Goal: Task Accomplishment & Management: Complete application form

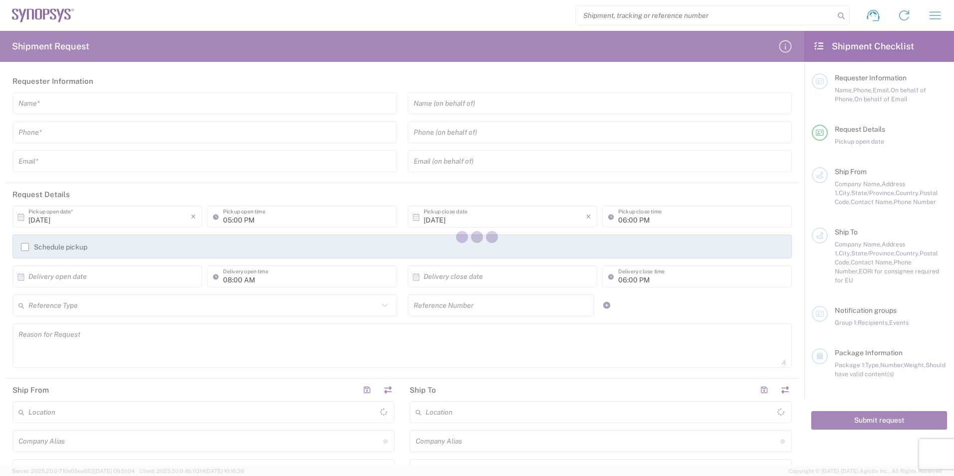
type input "[GEOGRAPHIC_DATA]"
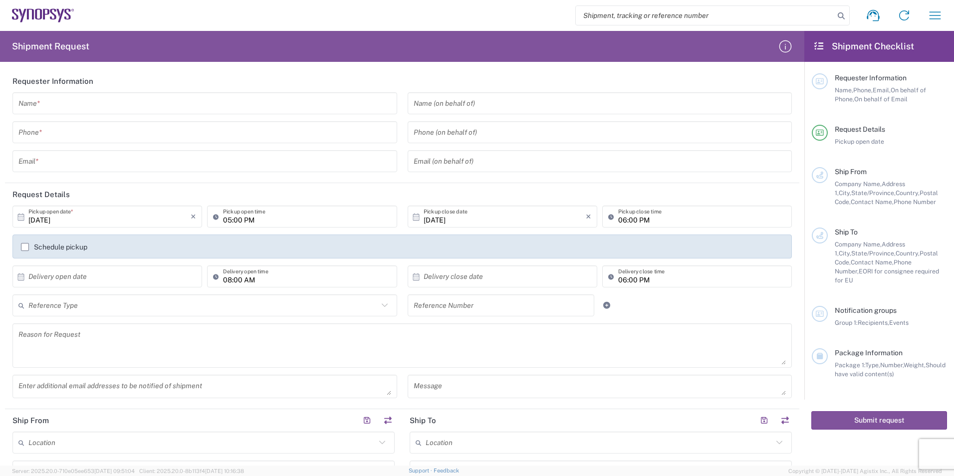
click at [155, 106] on input "text" at bounding box center [204, 103] width 373 height 17
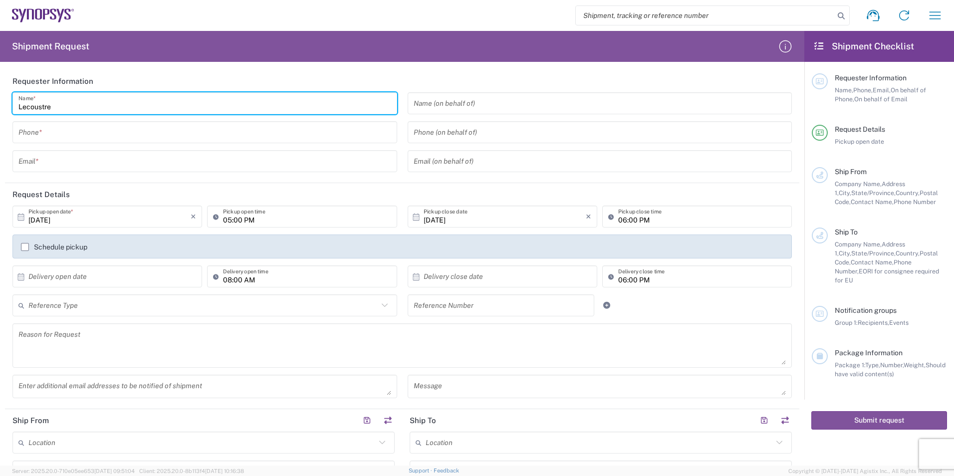
type input "Lecoustre"
click at [307, 81] on header "Requester Information" at bounding box center [402, 81] width 794 height 22
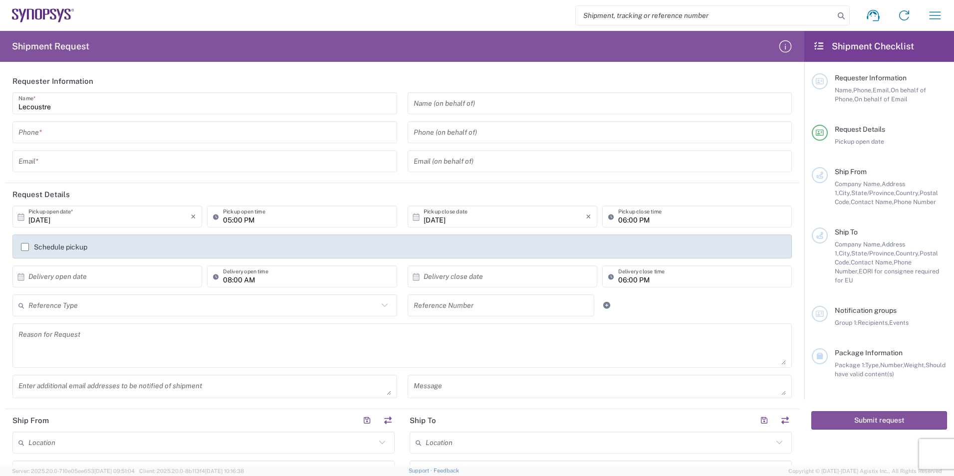
click at [73, 108] on input "Lecoustre" at bounding box center [204, 103] width 373 height 17
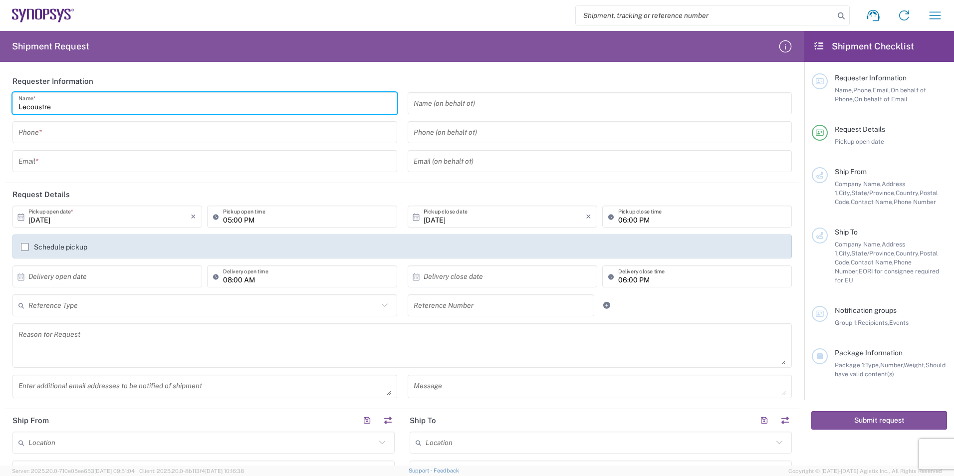
drag, startPoint x: 72, startPoint y: 100, endPoint x: -84, endPoint y: 111, distance: 156.0
click at [0, 111] on html "Shipment request Shipment tracking Employee non-product shipment request My shi…" at bounding box center [477, 238] width 954 height 476
type input "l"
type input "JULIEN LECOUSTRE"
type input "0627268635"
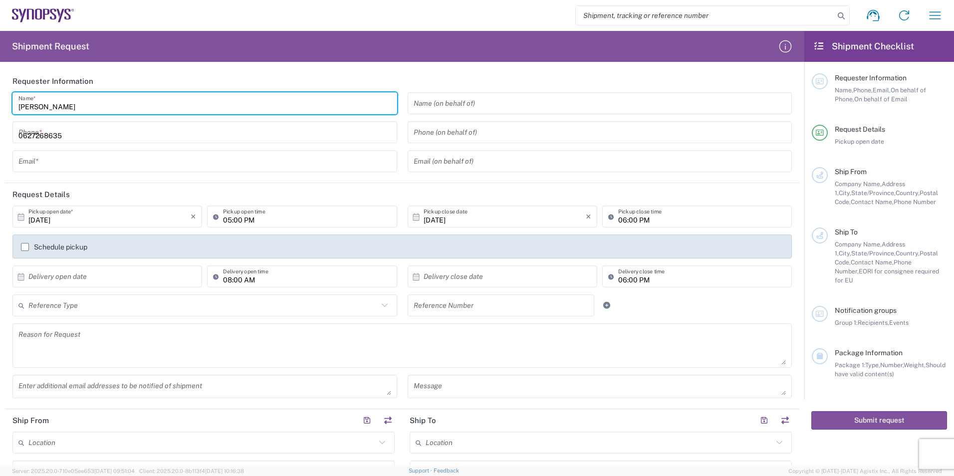
type input "[EMAIL_ADDRESS][DOMAIN_NAME]"
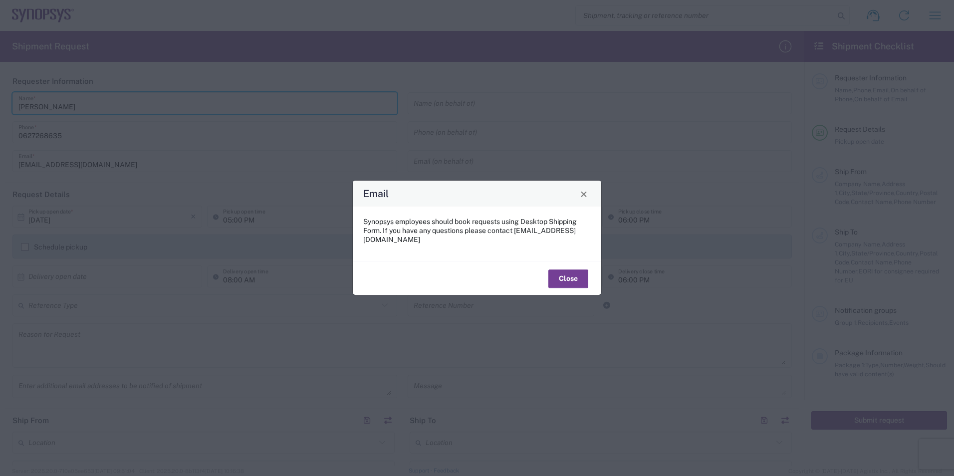
click at [307, 190] on button "Close" at bounding box center [568, 278] width 40 height 18
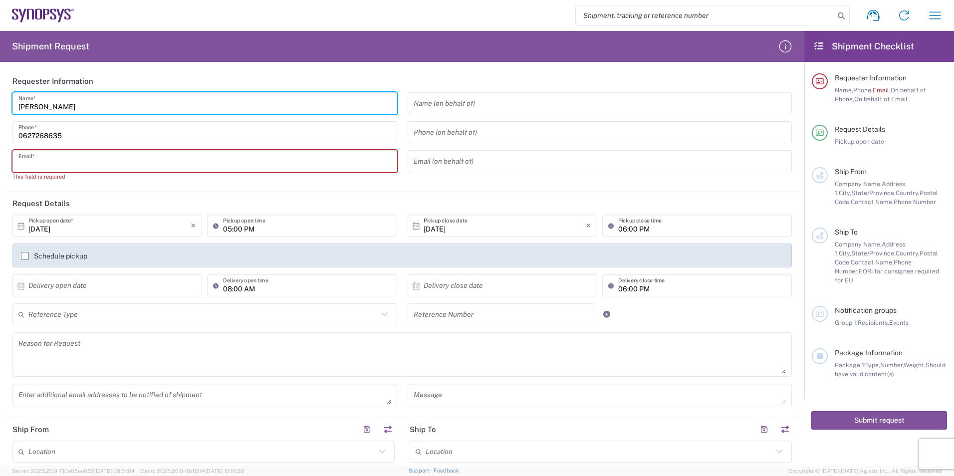
click at [58, 159] on input "text" at bounding box center [204, 161] width 373 height 17
type input "[EMAIL_ADDRESS][DOMAIN_NAME]"
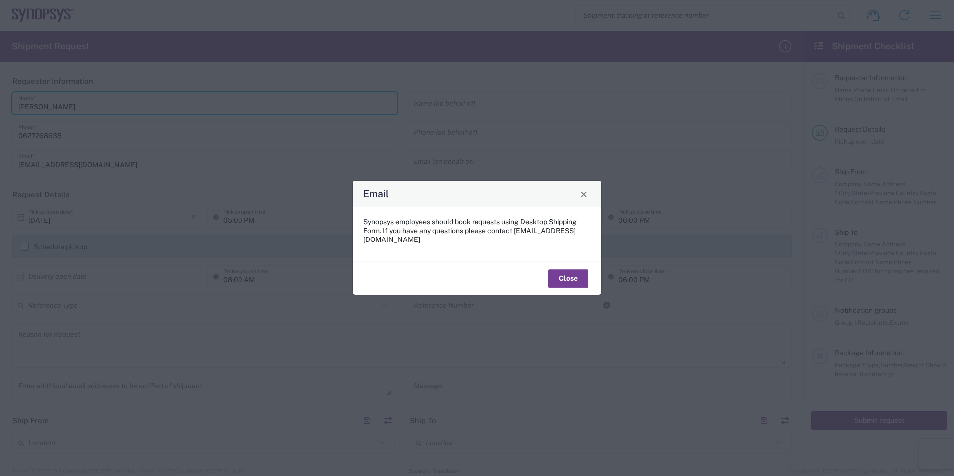
click at [307, 190] on button "Close" at bounding box center [568, 278] width 40 height 18
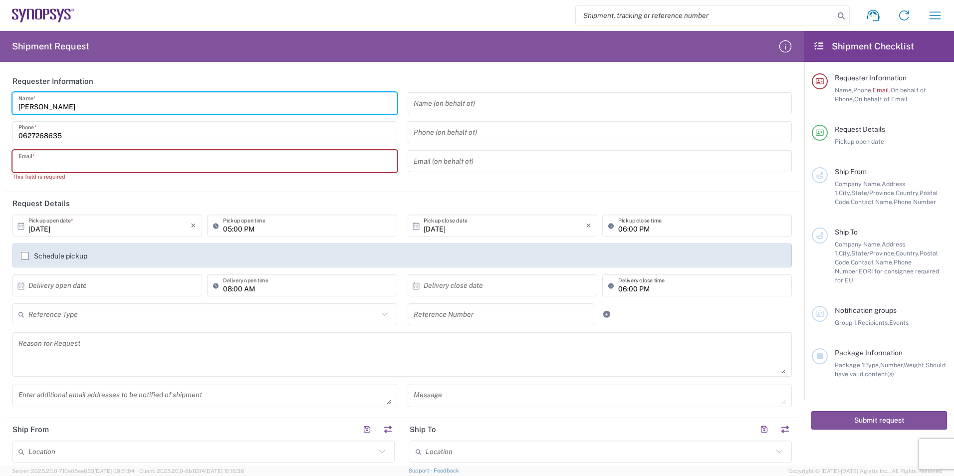
click at [159, 154] on input "text" at bounding box center [204, 161] width 373 height 17
click at [126, 164] on input "text" at bounding box center [204, 161] width 373 height 17
type input "Julien.Lecoustre@synopsys.com"
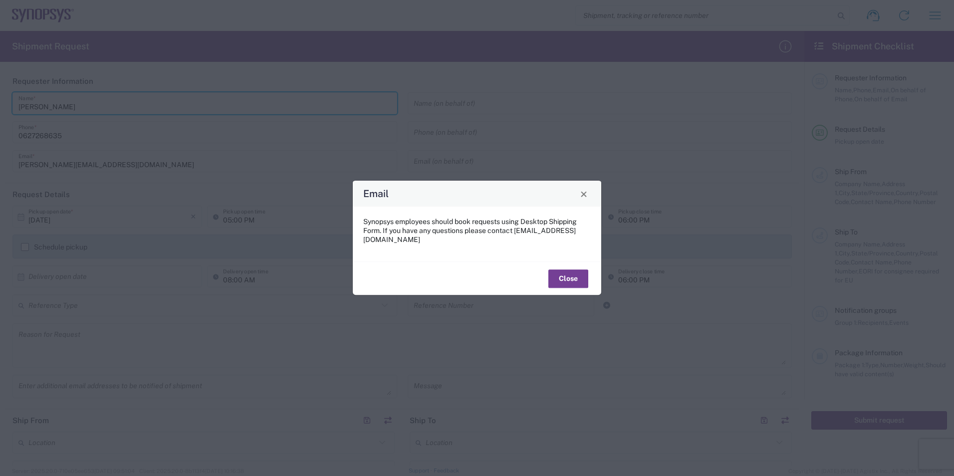
click at [307, 190] on button "Close" at bounding box center [568, 278] width 40 height 18
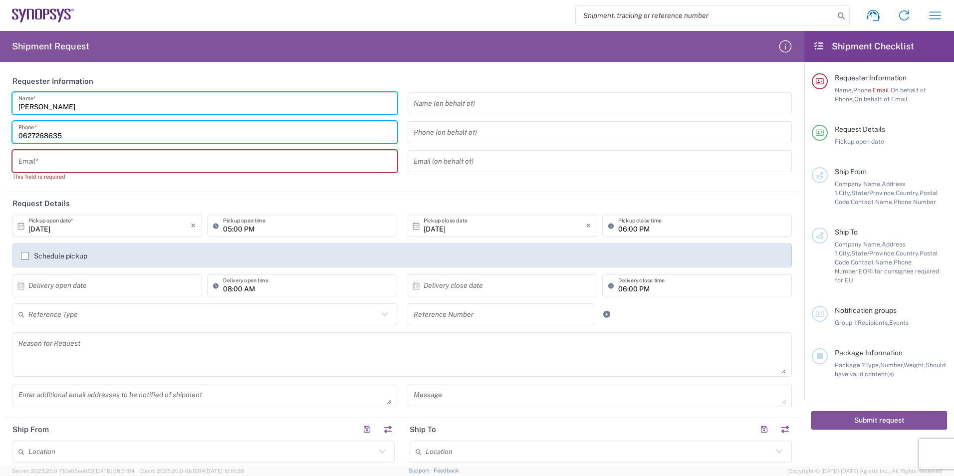
drag, startPoint x: 133, startPoint y: 131, endPoint x: 1, endPoint y: 134, distance: 132.2
click at [1, 134] on form "Requester Information JULIEN LECOUSTRE Name * 0627268635 Phone * Email * This f…" at bounding box center [402, 268] width 804 height 396
click at [238, 165] on input "text" at bounding box center [204, 161] width 373 height 17
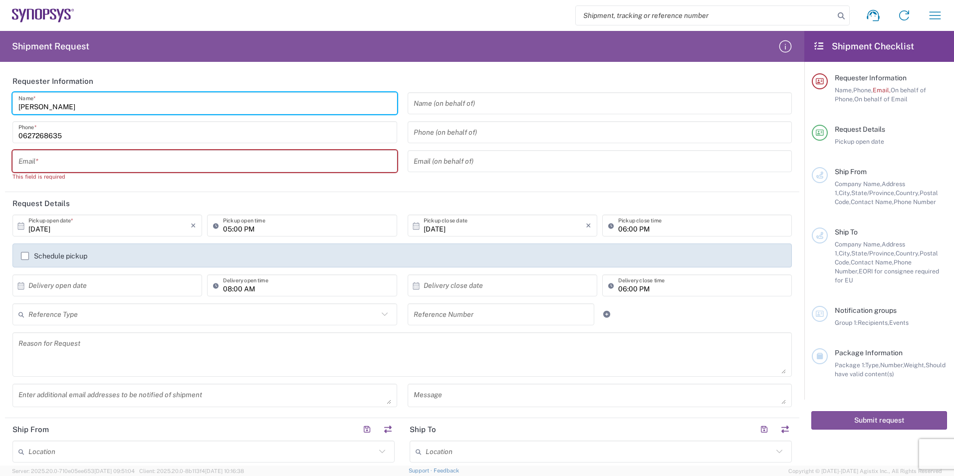
click at [245, 183] on div "JULIEN LECOUSTRE Name * 0627268635 Phone * Email * This field is required" at bounding box center [204, 140] width 395 height 96
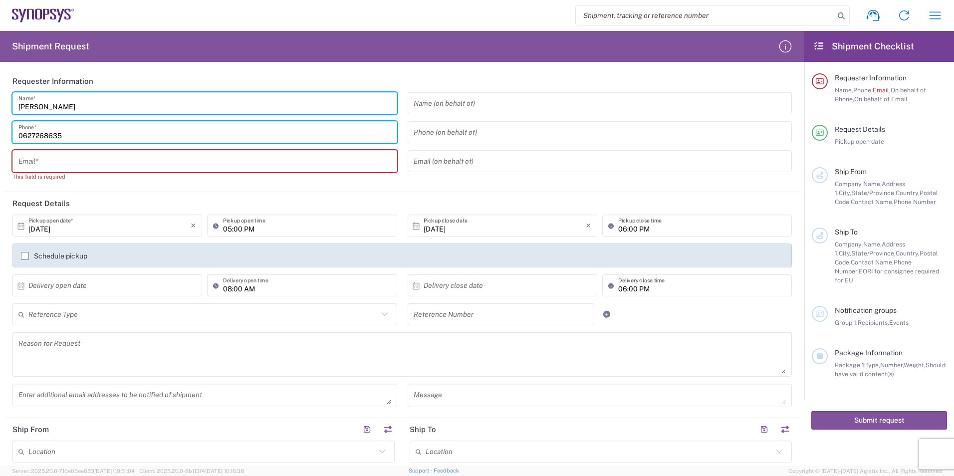
drag, startPoint x: 118, startPoint y: 131, endPoint x: -11, endPoint y: 131, distance: 129.2
click at [0, 131] on html "Shipment request Shipment tracking Employee non-product shipment request My shi…" at bounding box center [477, 238] width 954 height 476
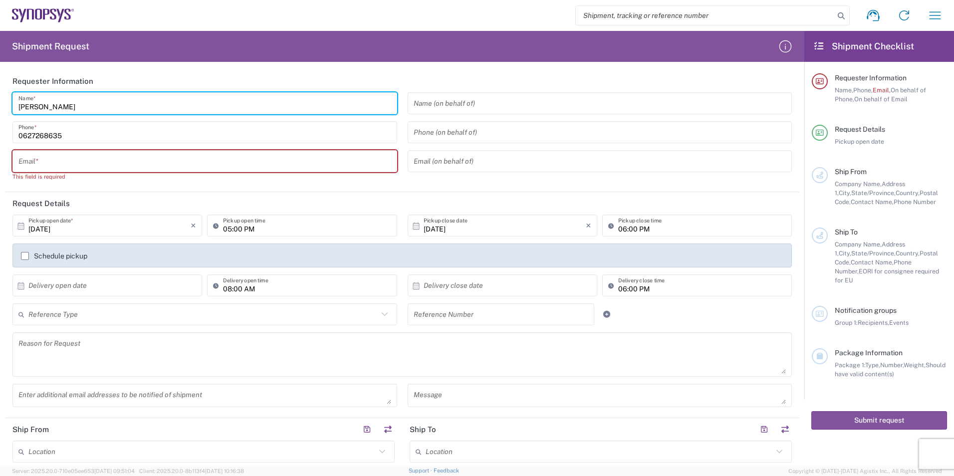
click at [235, 190] on header "Request Details" at bounding box center [402, 203] width 794 height 22
click at [137, 155] on input "text" at bounding box center [204, 161] width 373 height 17
type input "[EMAIL_ADDRESS][DOMAIN_NAME]"
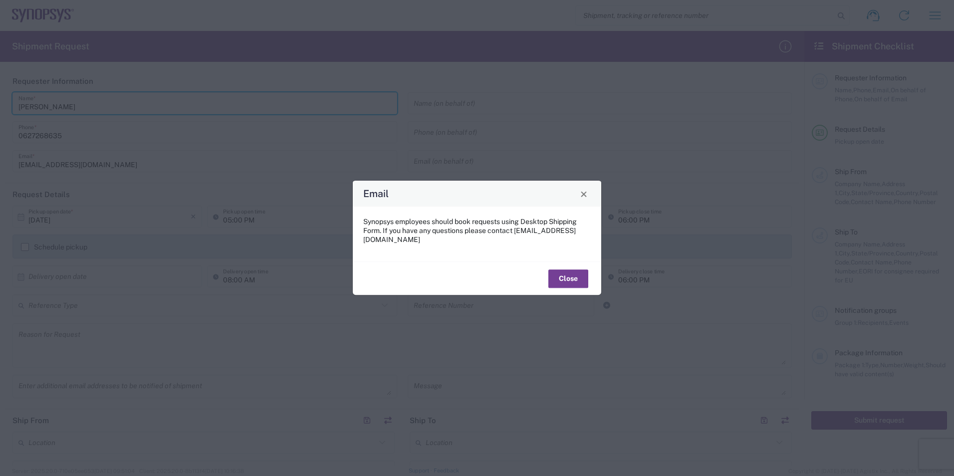
click at [307, 190] on button "Close" at bounding box center [568, 278] width 40 height 18
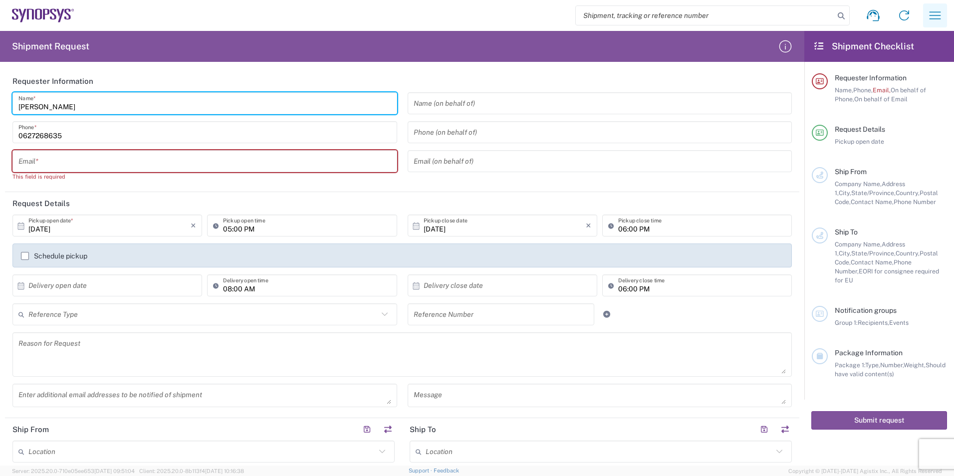
click at [307, 9] on icon "button" at bounding box center [935, 15] width 16 height 16
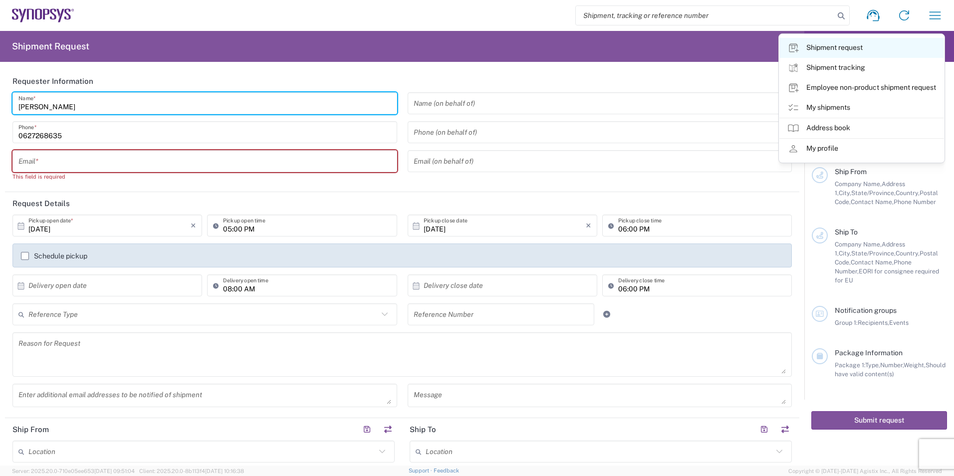
click at [307, 47] on link "Shipment request" at bounding box center [861, 48] width 165 height 20
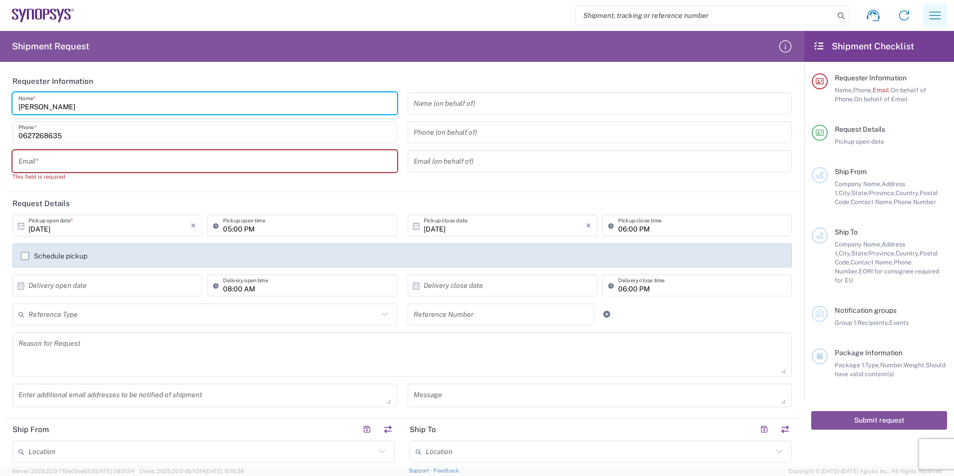
click at [307, 11] on icon "button" at bounding box center [935, 15] width 16 height 16
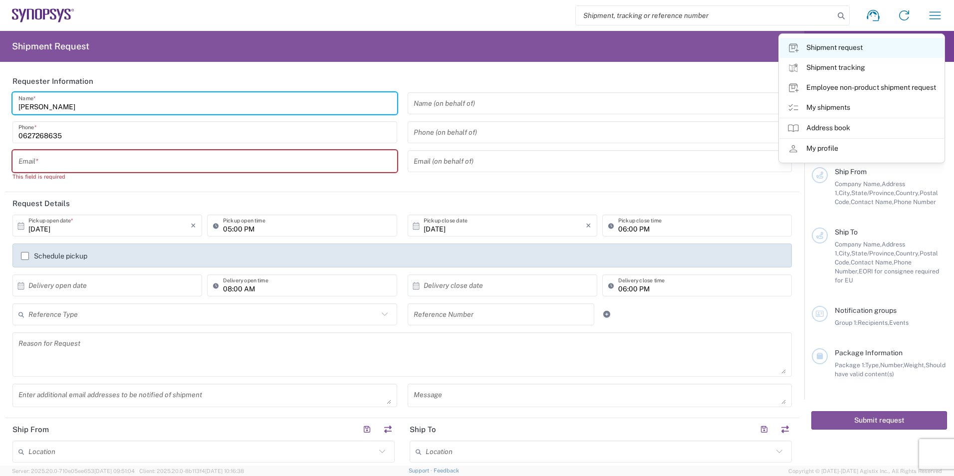
click at [307, 46] on link "Shipment request" at bounding box center [861, 48] width 165 height 20
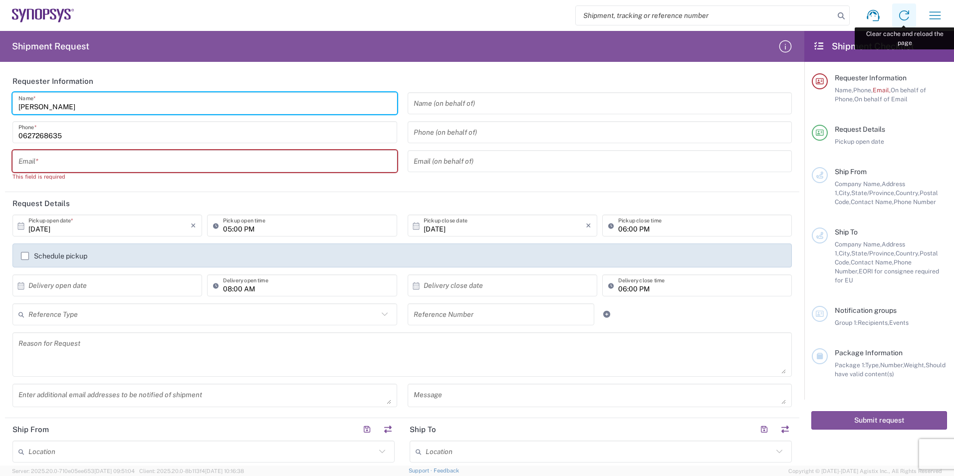
click at [307, 14] on icon at bounding box center [904, 15] width 10 height 10
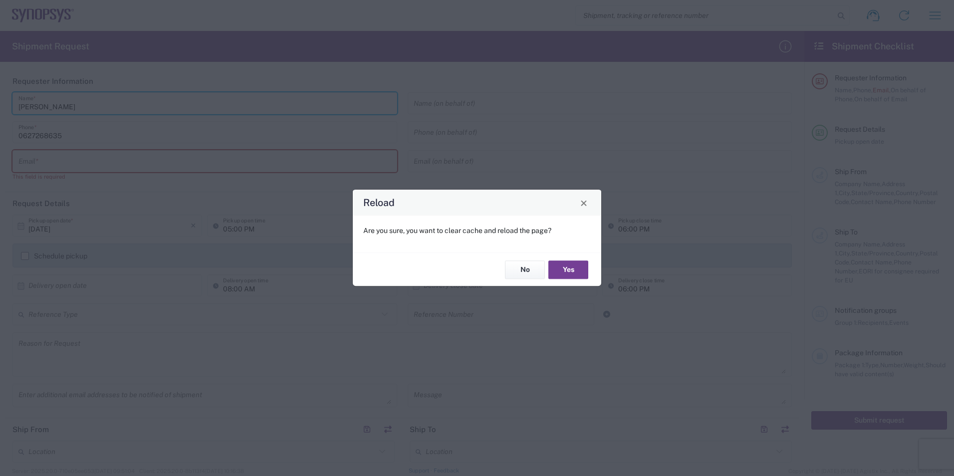
click at [307, 190] on button "Yes" at bounding box center [568, 269] width 40 height 18
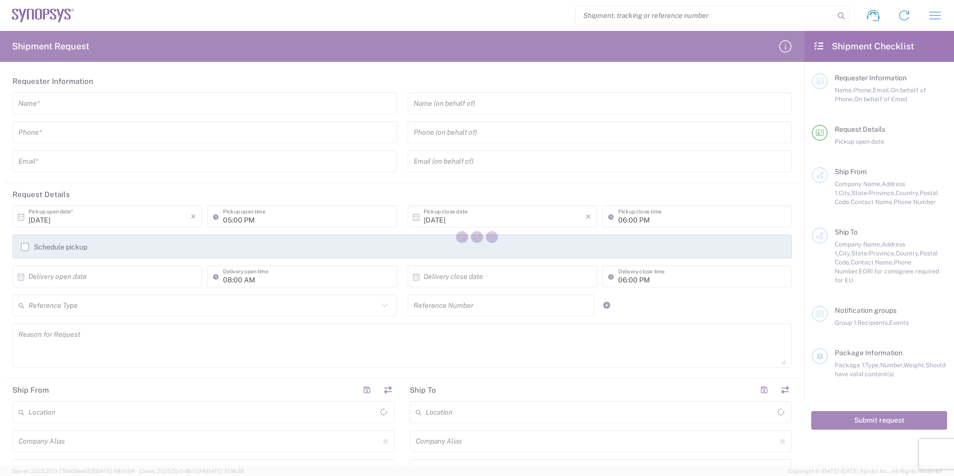
type input "[GEOGRAPHIC_DATA]"
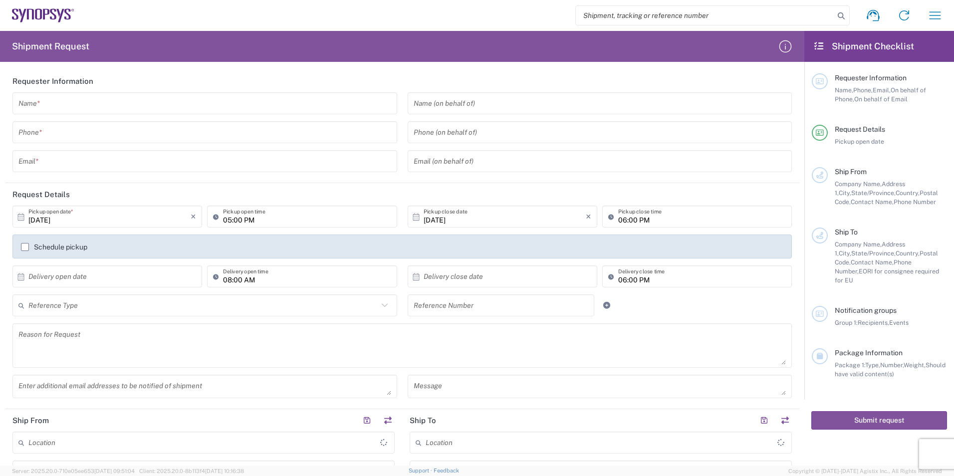
type input "[GEOGRAPHIC_DATA]"
click at [39, 102] on input "text" at bounding box center [204, 103] width 373 height 17
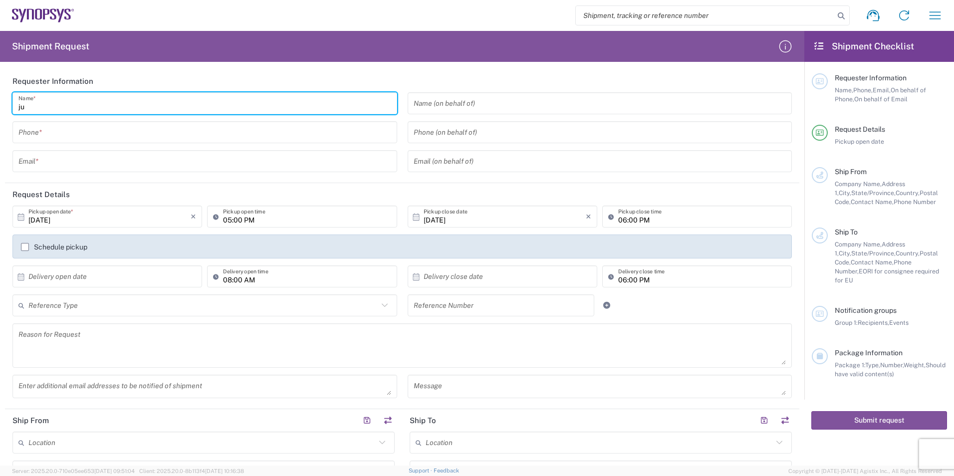
type input "j"
drag, startPoint x: 486, startPoint y: 62, endPoint x: 475, endPoint y: 62, distance: 11.0
click at [486, 62] on div "Shipment Request Requester Information lecoustr Name * Phone * Email * Name (on…" at bounding box center [402, 248] width 804 height 435
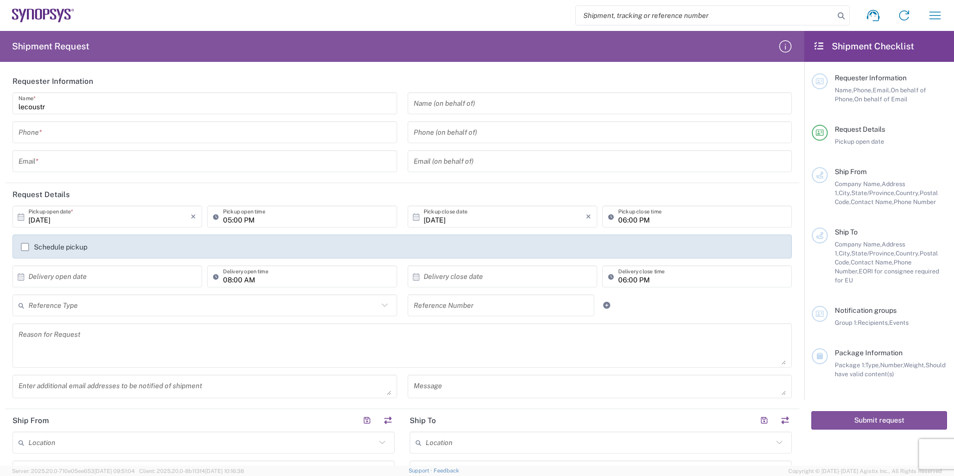
click at [72, 107] on input "lecoustr" at bounding box center [204, 103] width 373 height 17
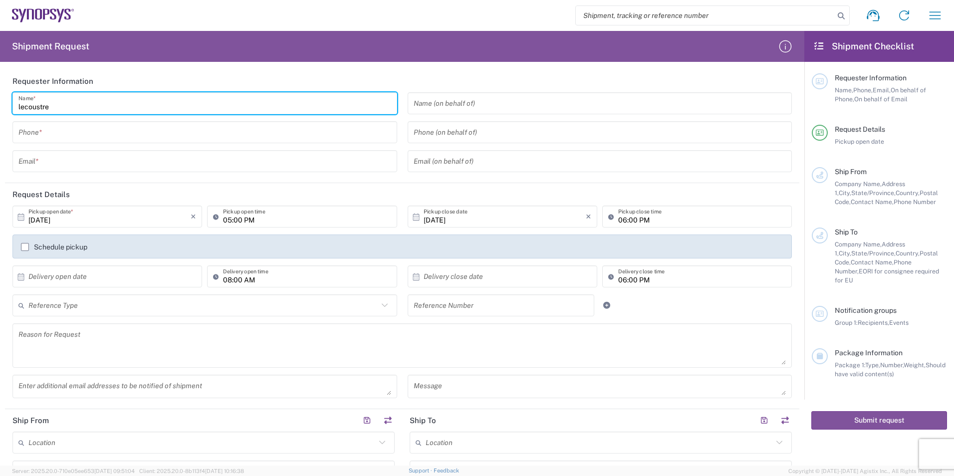
type input "lecoustre"
click at [56, 133] on input "tel" at bounding box center [204, 132] width 373 height 17
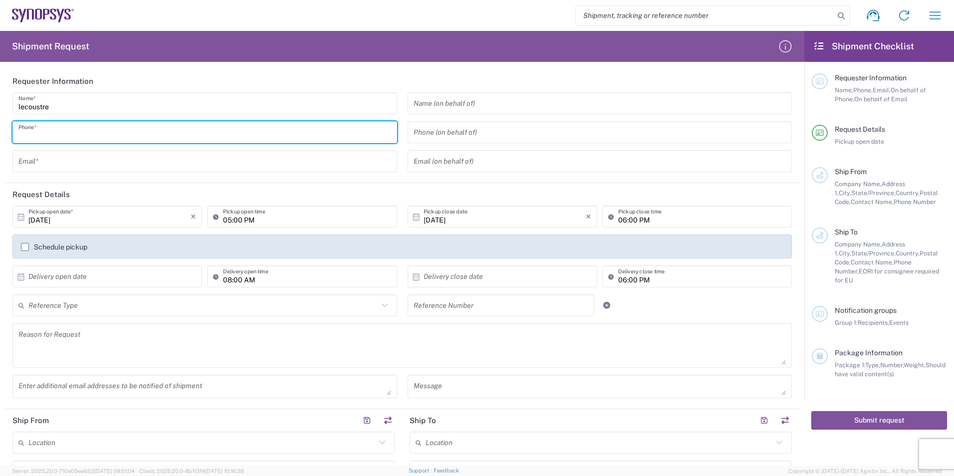
click at [263, 60] on agx-form-header "Shipment Request" at bounding box center [402, 46] width 804 height 31
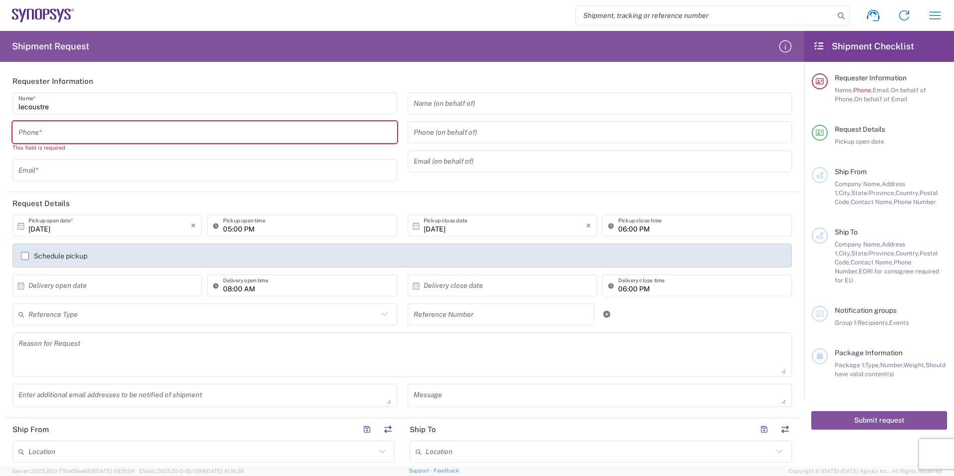
click at [65, 174] on input "text" at bounding box center [204, 170] width 373 height 17
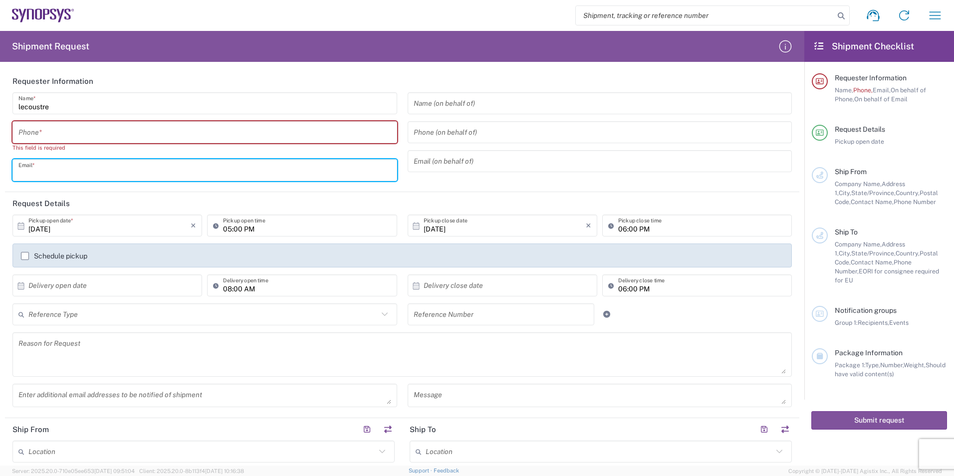
type input "[EMAIL_ADDRESS][DOMAIN_NAME]"
type input "0627268635"
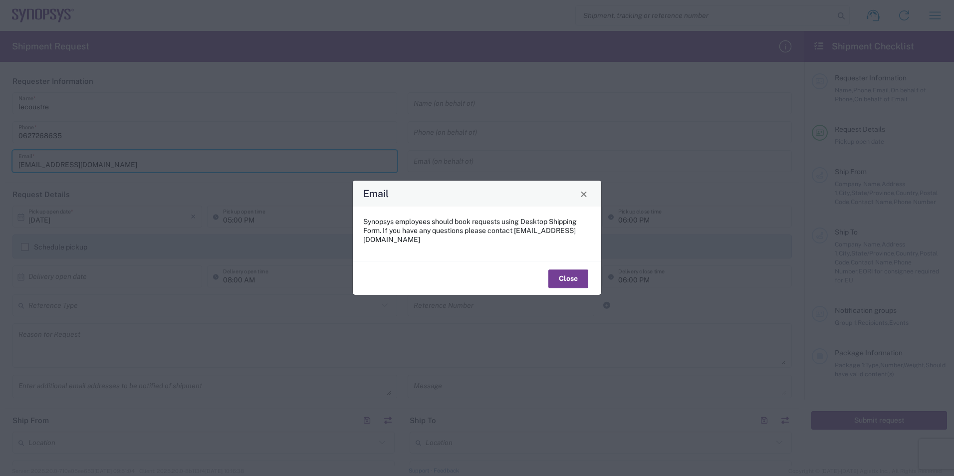
click at [564, 276] on button "Close" at bounding box center [568, 278] width 40 height 18
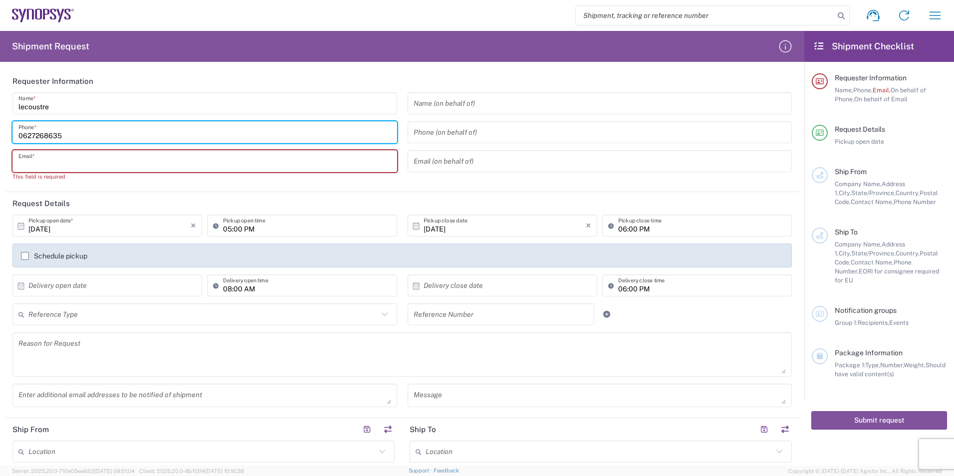
drag, startPoint x: 77, startPoint y: 130, endPoint x: -21, endPoint y: 139, distance: 98.6
click at [0, 139] on html "Shipment request Shipment tracking Employee non-product shipment request My shi…" at bounding box center [477, 238] width 954 height 476
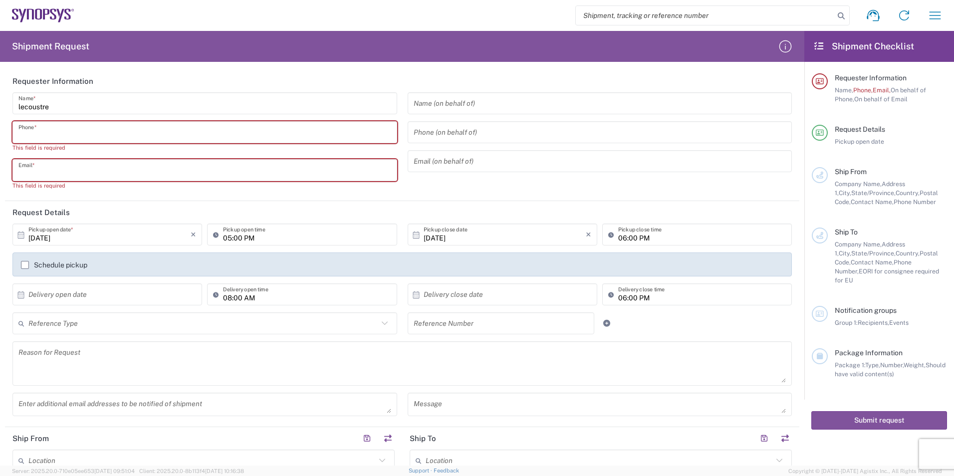
click at [40, 171] on input "text" at bounding box center [204, 170] width 373 height 17
type input "[EMAIL_ADDRESS][DOMAIN_NAME]"
type input "0627268635"
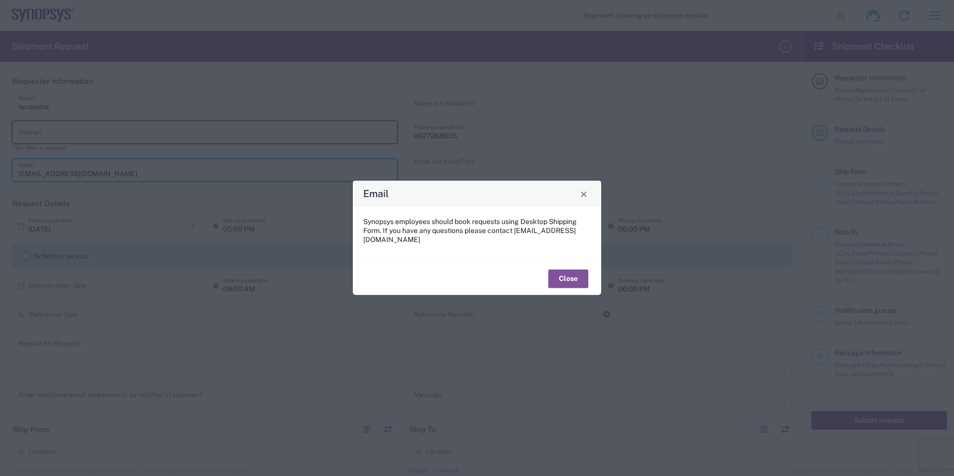
type input "0627268635"
click at [561, 274] on button "Close" at bounding box center [568, 278] width 40 height 18
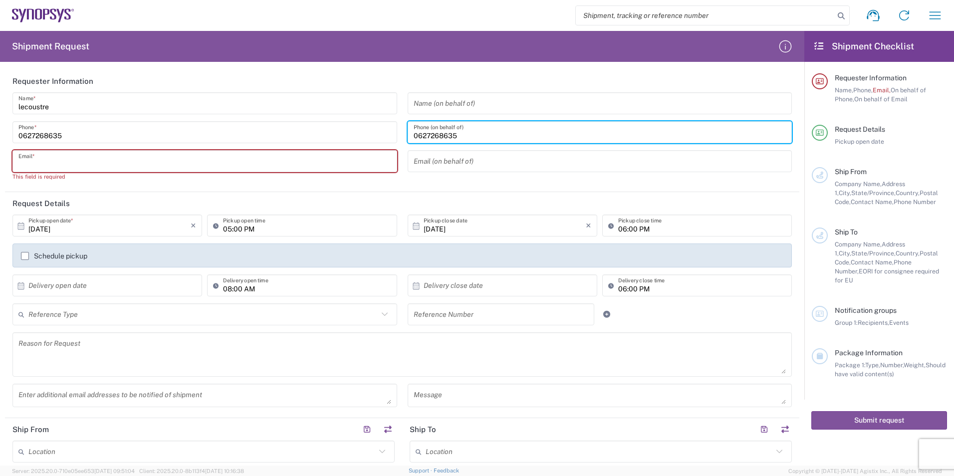
drag, startPoint x: 467, startPoint y: 136, endPoint x: 376, endPoint y: 134, distance: 91.3
click at [376, 134] on div "lecoustre Name * [PHONE_NUMBER] Phone * Email * This field is required Name (on…" at bounding box center [402, 140] width 790 height 96
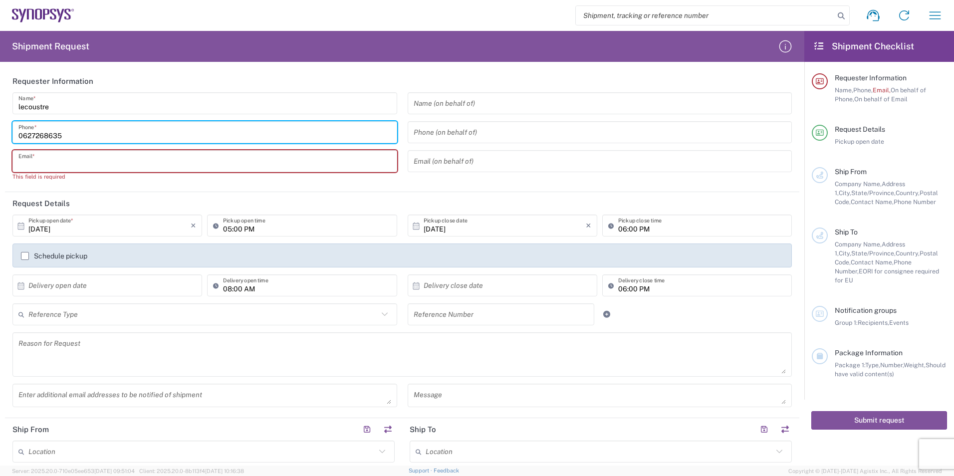
drag, startPoint x: 97, startPoint y: 127, endPoint x: -7, endPoint y: 132, distance: 104.4
click at [0, 132] on html "Shipment request Shipment tracking Employee non-product shipment request My shi…" at bounding box center [477, 238] width 954 height 476
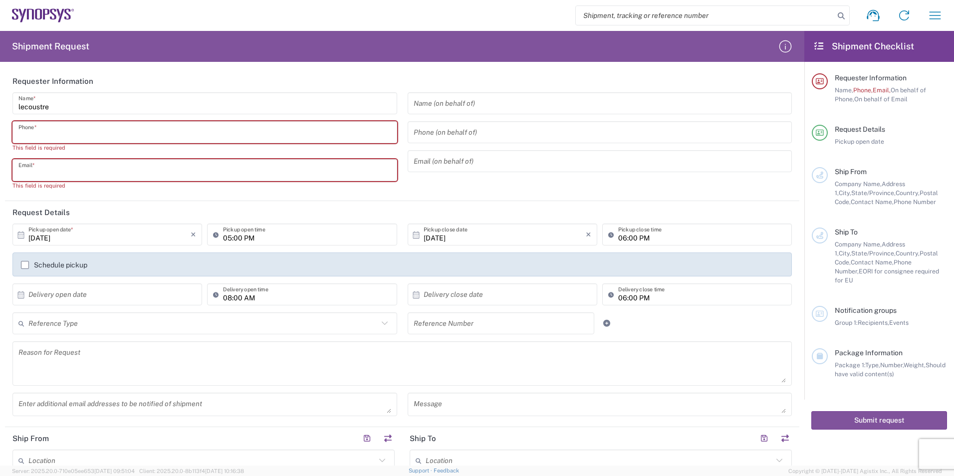
click at [33, 165] on input "text" at bounding box center [204, 170] width 373 height 17
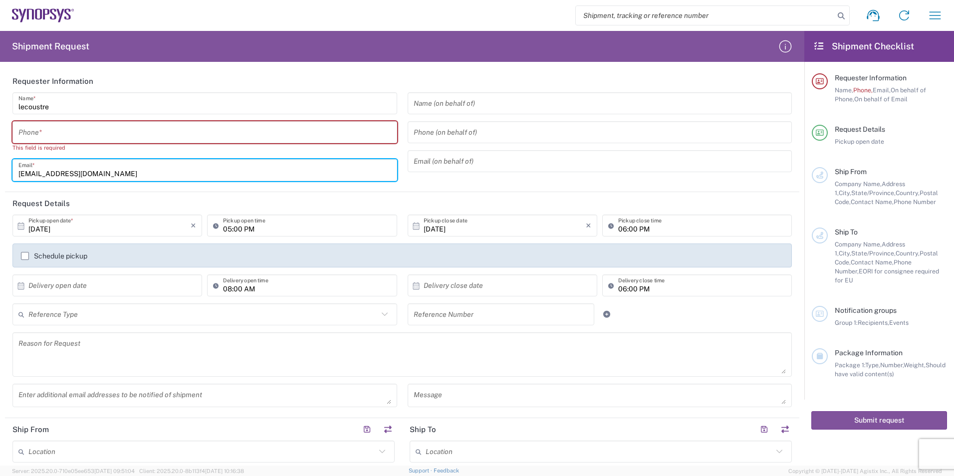
type input "[EMAIL_ADDRESS][DOMAIN_NAME]"
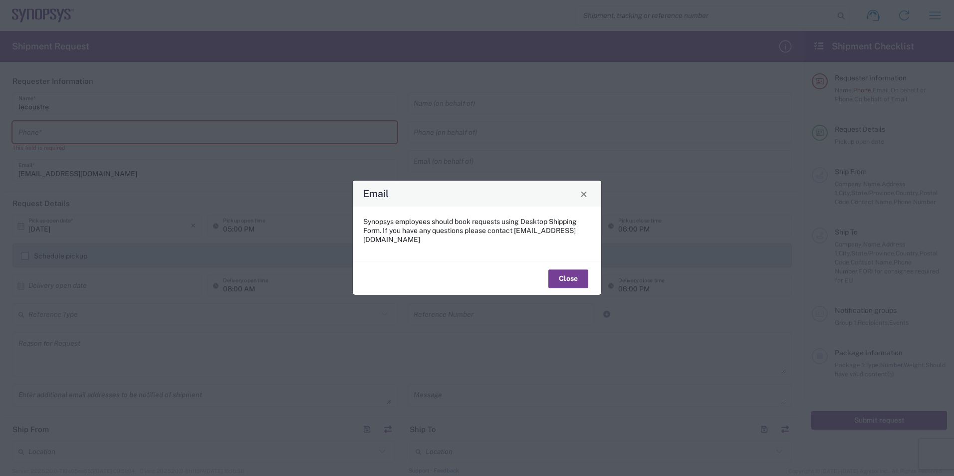
click at [564, 274] on button "Close" at bounding box center [568, 278] width 40 height 18
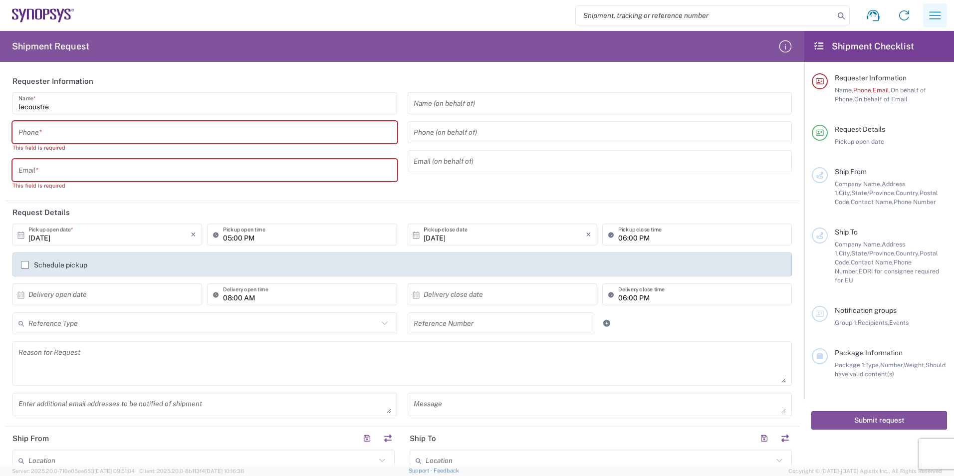
click at [928, 9] on icon "button" at bounding box center [935, 15] width 16 height 16
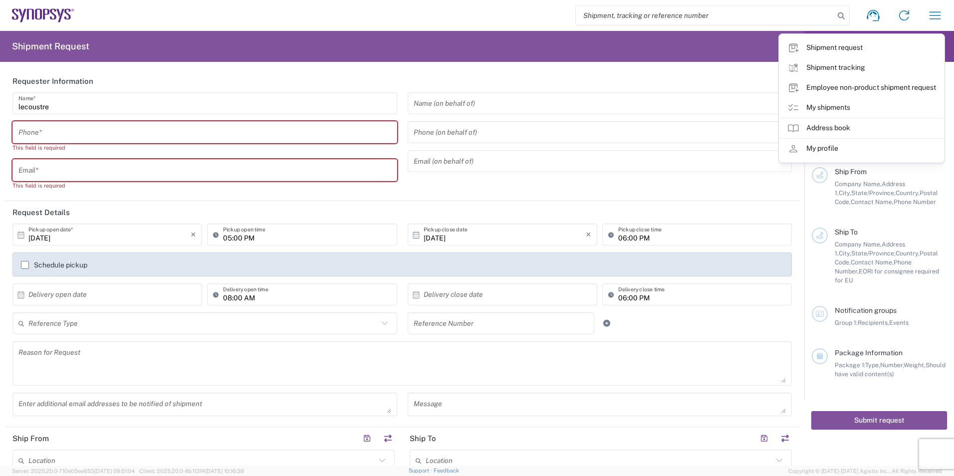
click at [856, 69] on link "Shipment tracking" at bounding box center [861, 68] width 165 height 20
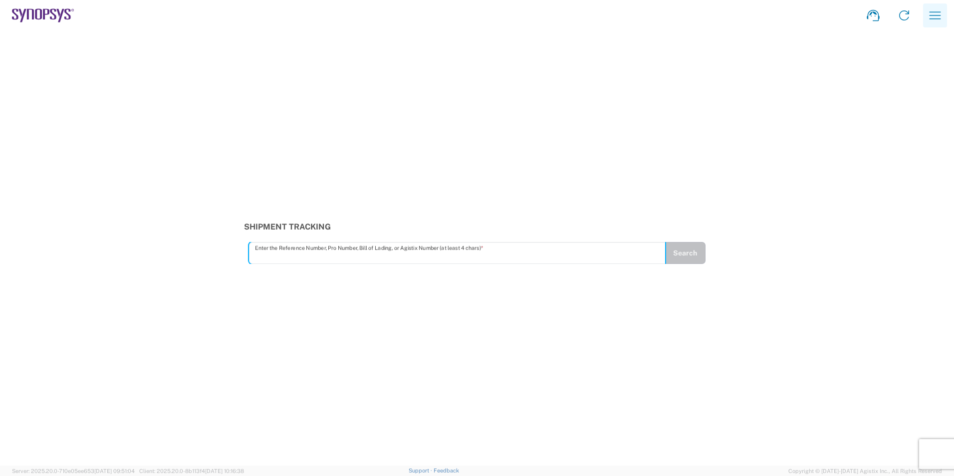
click at [941, 16] on icon "button" at bounding box center [935, 15] width 16 height 16
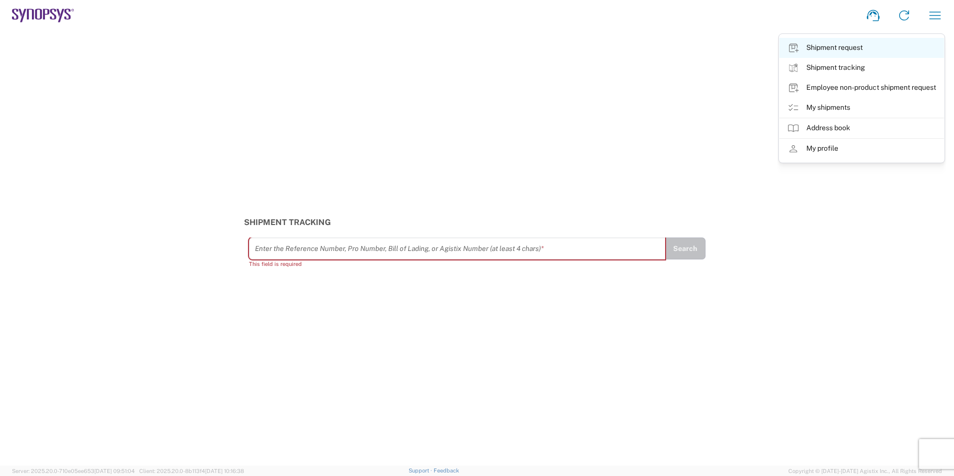
click at [878, 54] on link "Shipment request" at bounding box center [861, 48] width 165 height 20
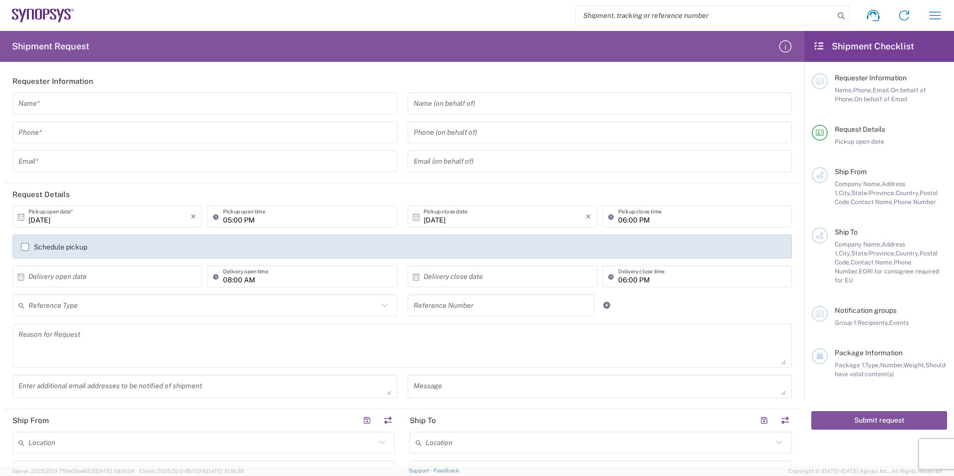
click at [334, 101] on input "text" at bounding box center [204, 103] width 373 height 17
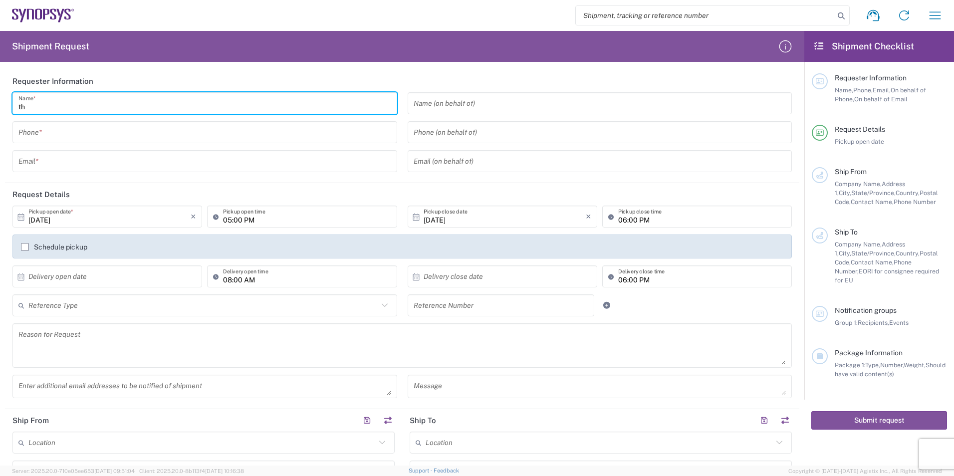
type input "t"
type input "Morgand"
click at [143, 134] on input "tel" at bounding box center [204, 132] width 373 height 17
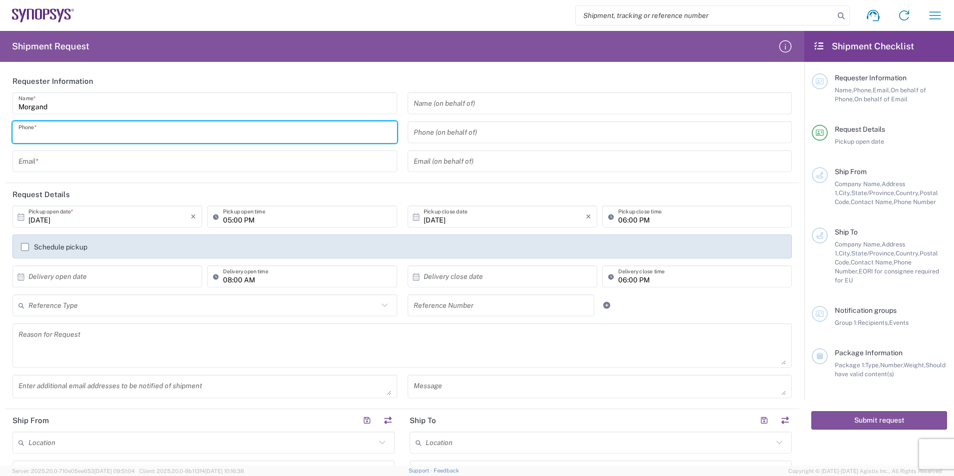
click at [24, 167] on input "text" at bounding box center [204, 161] width 373 height 17
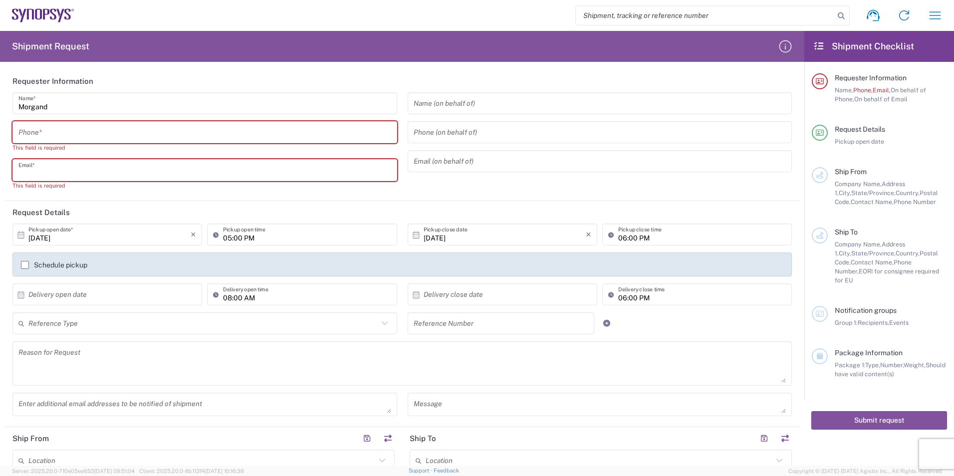
click at [115, 173] on input "text" at bounding box center [204, 170] width 373 height 17
paste input "[EMAIL_ADDRESS][DOMAIN_NAME]"
type input "[EMAIL_ADDRESS][DOMAIN_NAME]"
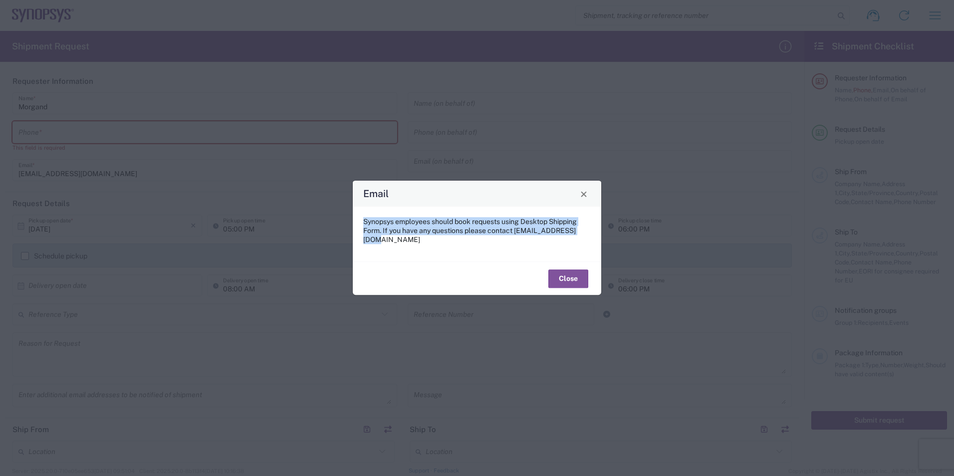
drag, startPoint x: 362, startPoint y: 225, endPoint x: 580, endPoint y: 241, distance: 218.6
click at [580, 241] on div "Synopsys employees should book requests using Desktop Shipping Form. If you hav…" at bounding box center [477, 234] width 248 height 55
copy p "Synopsys employees should book requests using Desktop Shipping Form. If you hav…"
click at [572, 277] on button "Close" at bounding box center [568, 278] width 40 height 18
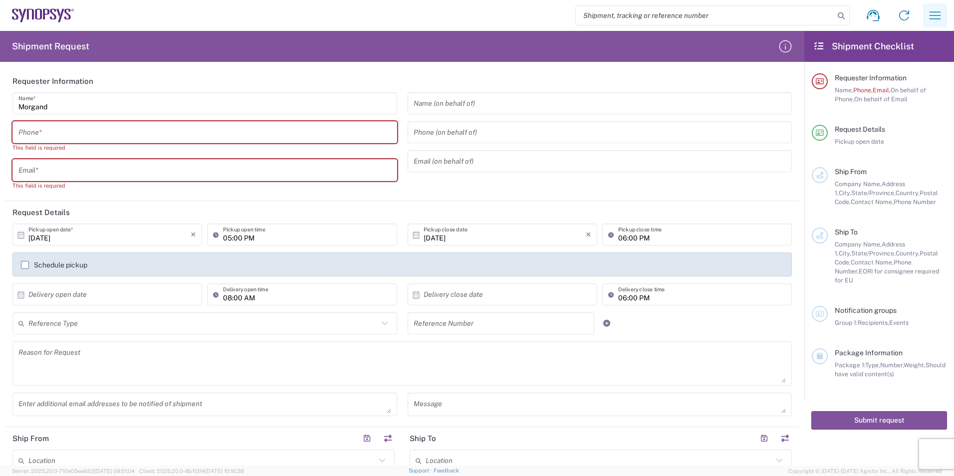
click at [928, 14] on icon "button" at bounding box center [935, 15] width 16 height 16
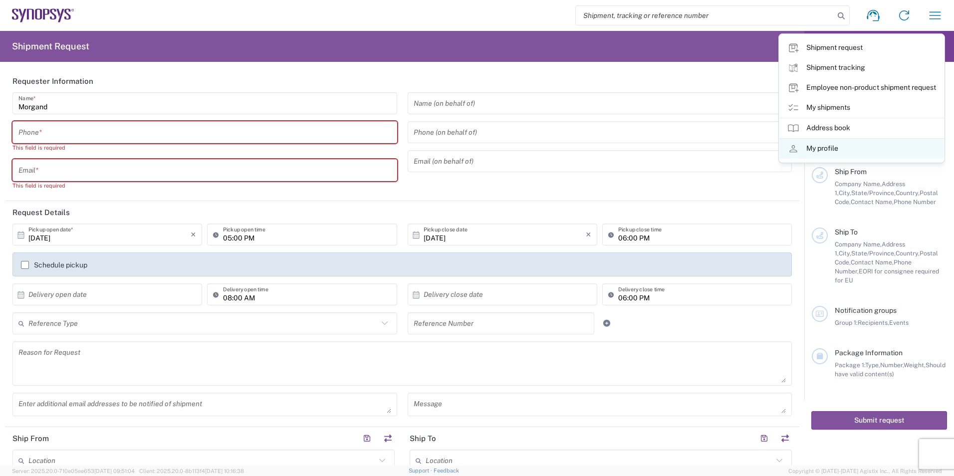
click at [836, 145] on link "My profile" at bounding box center [861, 149] width 165 height 20
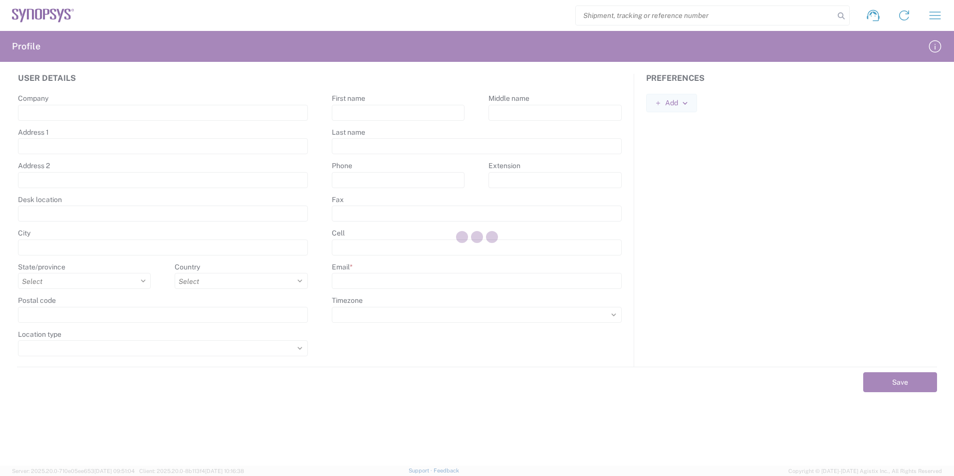
type input "7 rue des Solets"
type input "Rungis"
select select
select select "FR"
type input "94150"
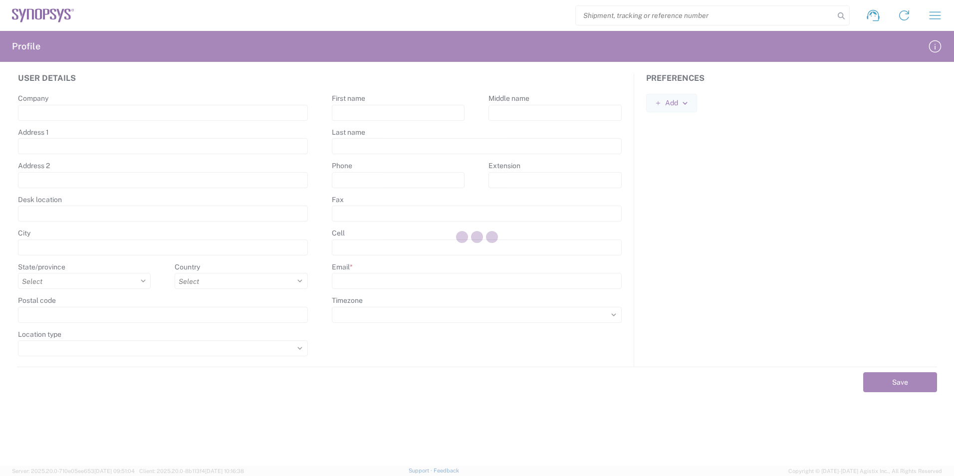
select select
type input "Julien"
type input "Lecoustre"
type input "0033189961070"
type input "[EMAIL_ADDRESS][DOMAIN_NAME]"
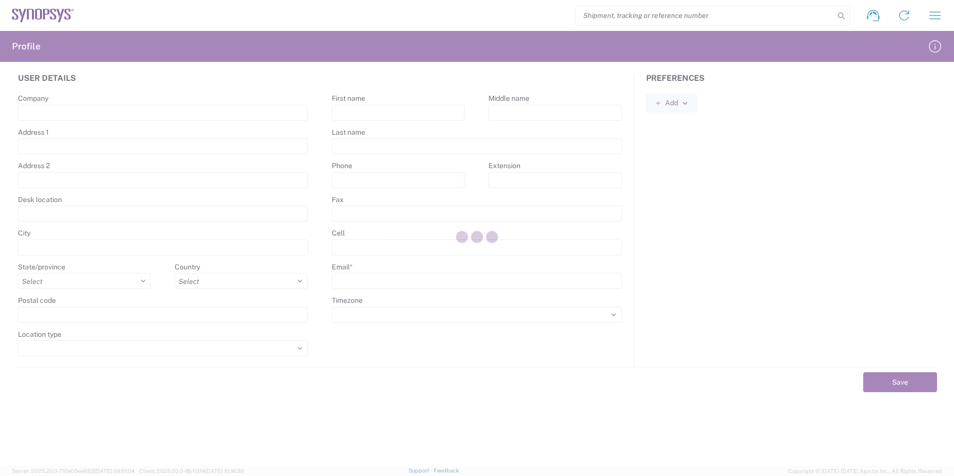
select select
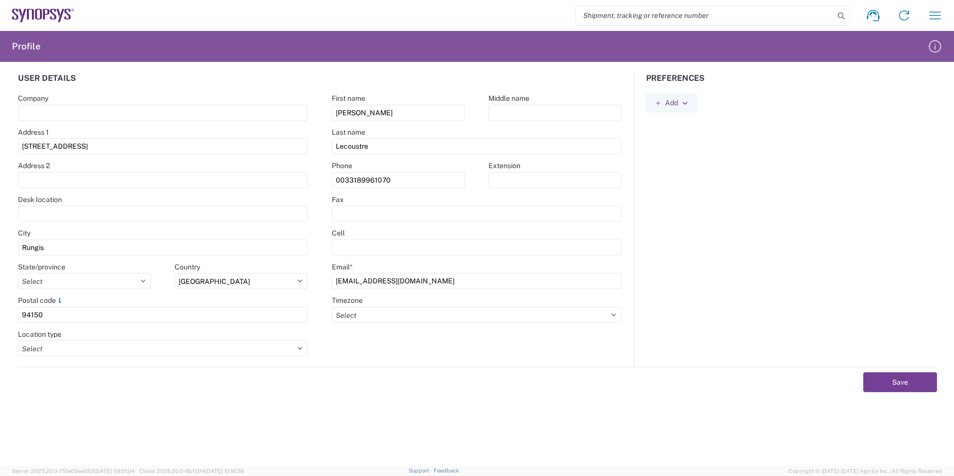
click at [886, 381] on button "Save" at bounding box center [900, 382] width 74 height 20
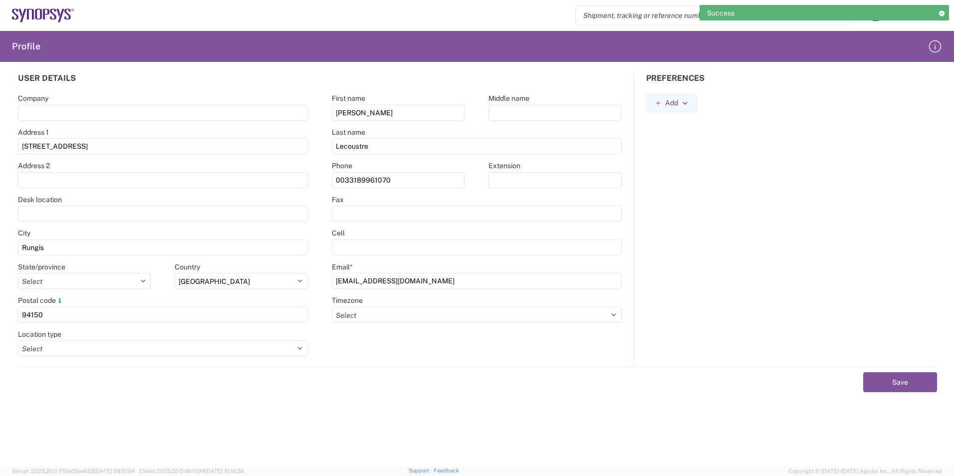
click at [941, 13] on icon at bounding box center [941, 12] width 7 height 5
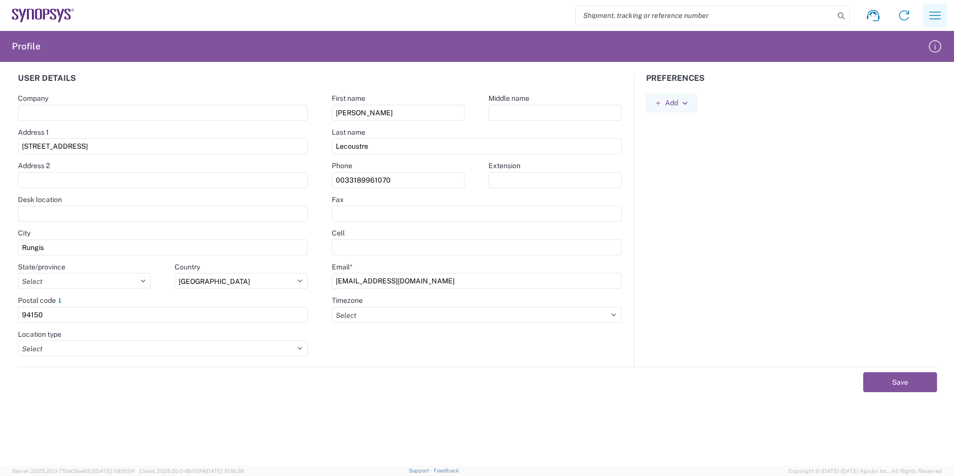
click at [940, 13] on icon "button" at bounding box center [935, 15] width 16 height 16
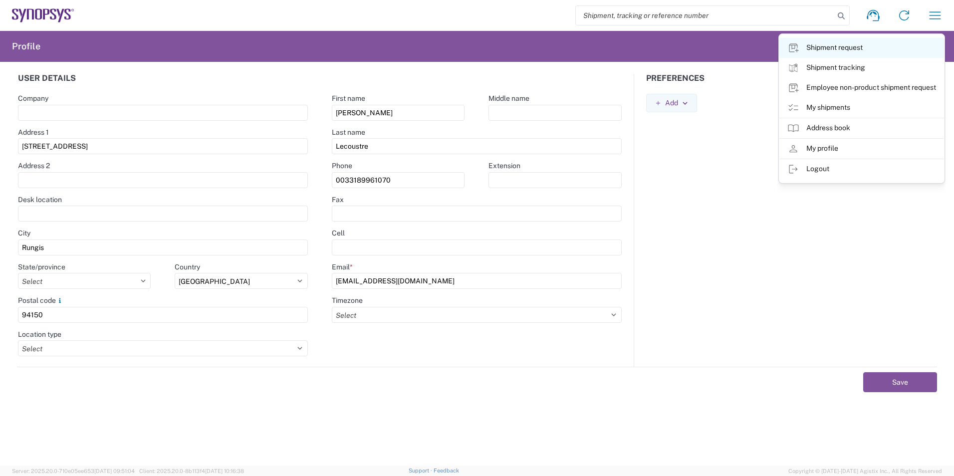
click at [880, 48] on link "Shipment request" at bounding box center [861, 48] width 165 height 20
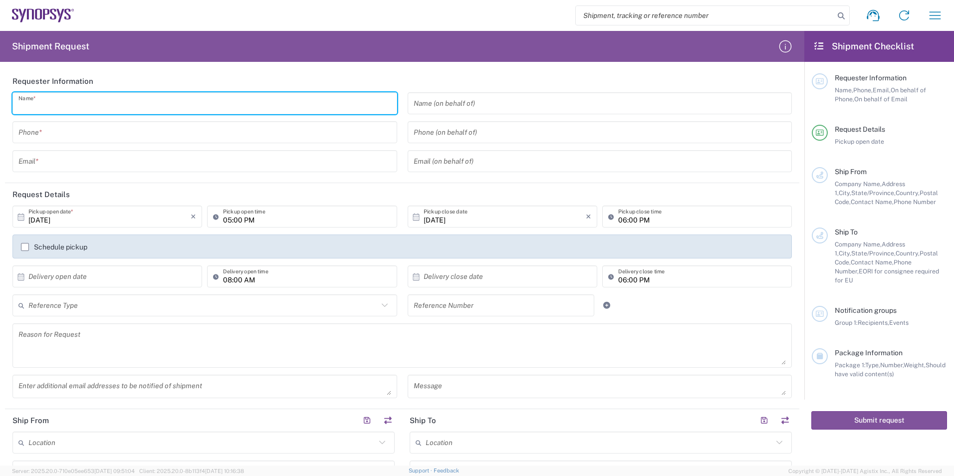
click at [144, 101] on input "text" at bounding box center [204, 103] width 373 height 17
click at [434, 53] on agx-form-header "Shipment Request" at bounding box center [402, 46] width 804 height 31
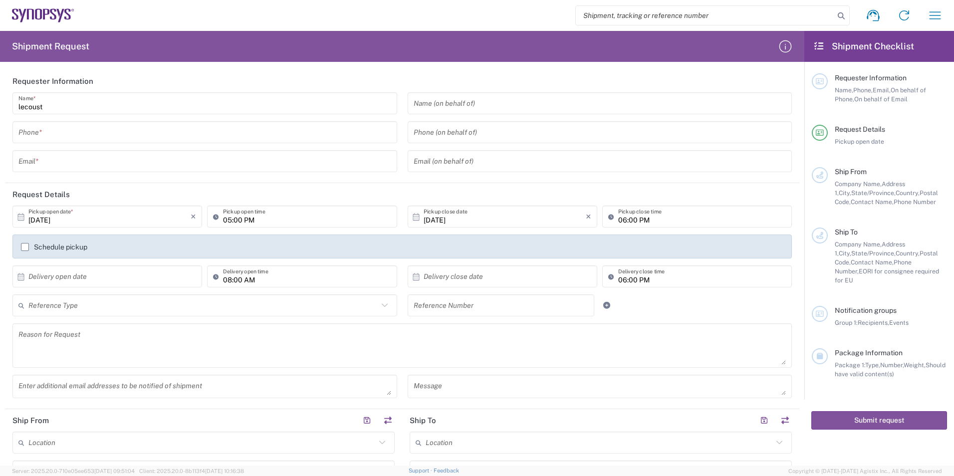
click at [89, 109] on input "lecoust" at bounding box center [204, 103] width 373 height 17
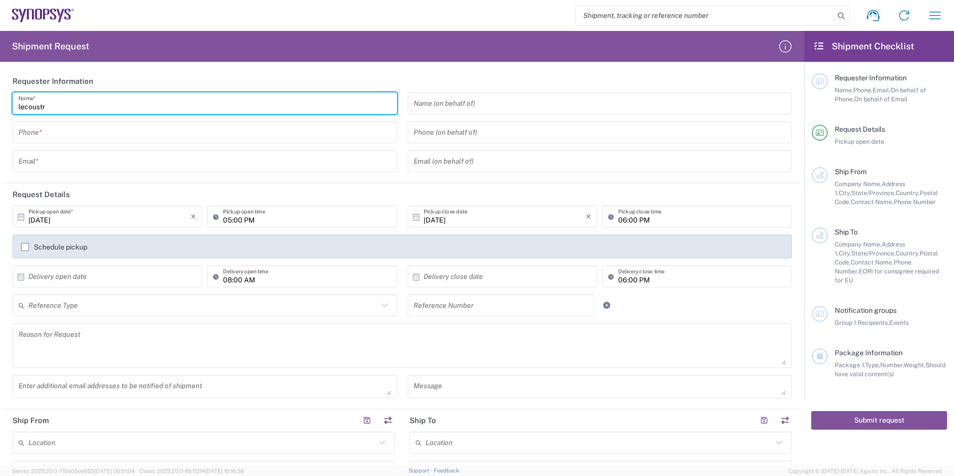
type input "lecoustr"
click at [332, 51] on agx-form-header "Shipment Request" at bounding box center [402, 46] width 804 height 31
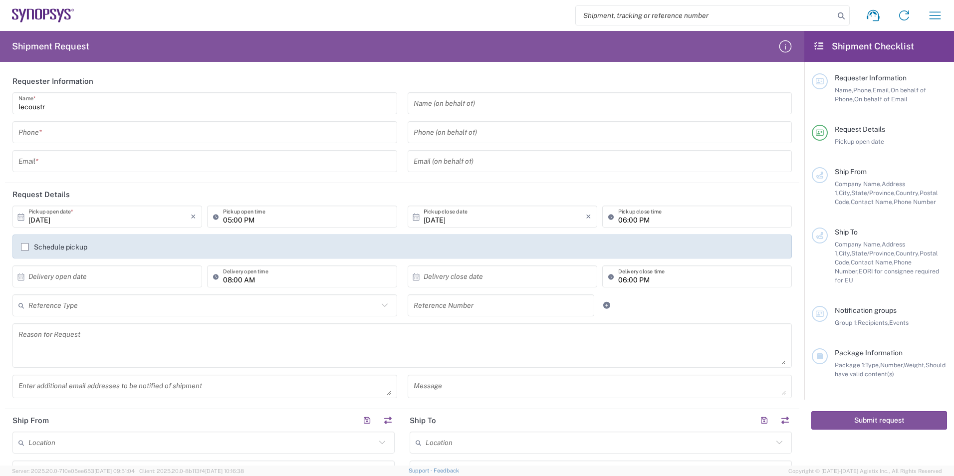
click at [100, 110] on input "lecoustr" at bounding box center [204, 103] width 373 height 17
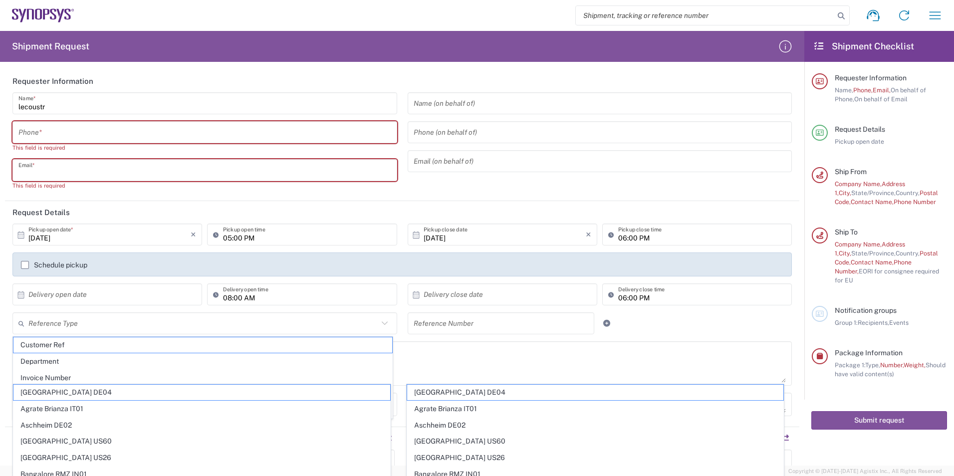
click at [62, 168] on input "text" at bounding box center [204, 170] width 373 height 17
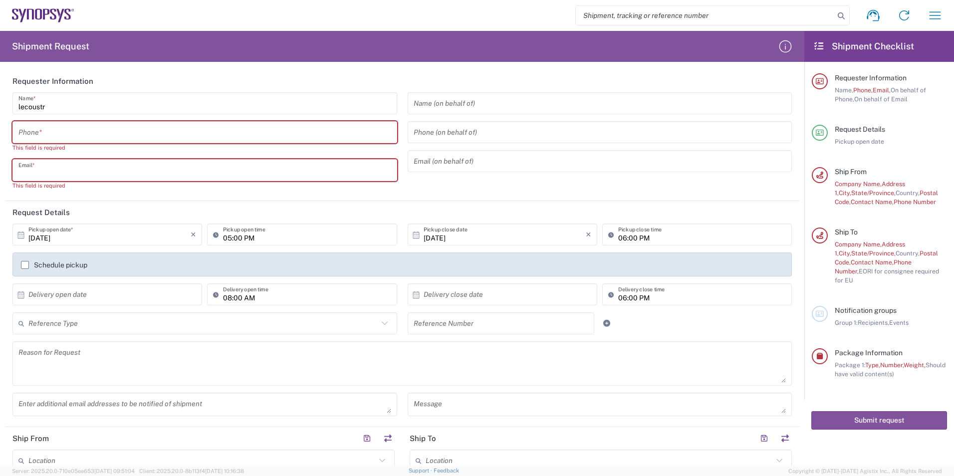
type input "[EMAIL_ADDRESS][DOMAIN_NAME]"
type input "0189961070"
type input "[EMAIL_ADDRESS][DOMAIN_NAME]"
type input "7 rue des Solets"
type input "Rungis"
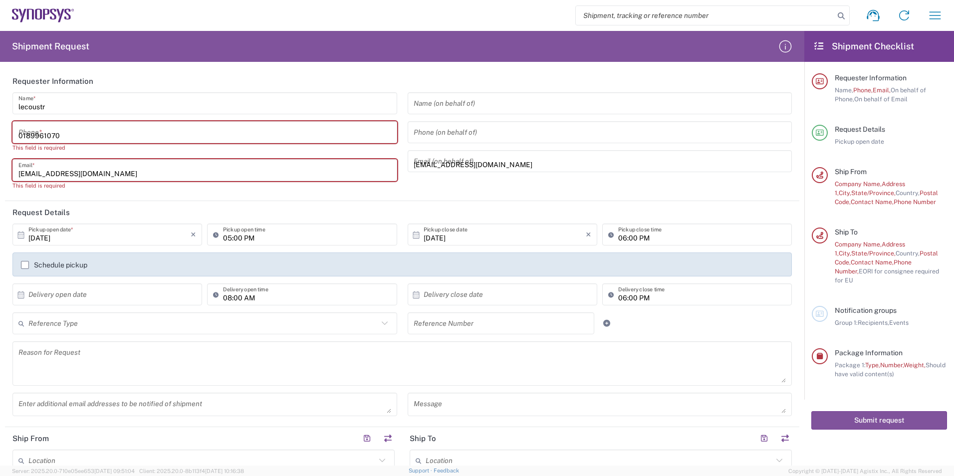
type input "Select"
type input "94150"
type input "0189961070"
type input "[EMAIL_ADDRESS][DOMAIN_NAME]"
type input "7 rue des Solets"
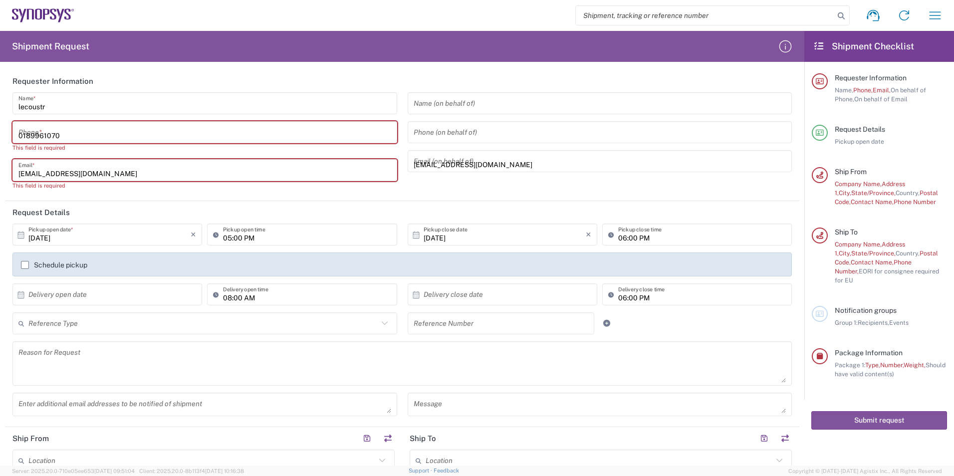
type input "Rungis"
type input "Select"
type input "94150"
type input "0189961070"
type input "[EMAIL_ADDRESS][DOMAIN_NAME]"
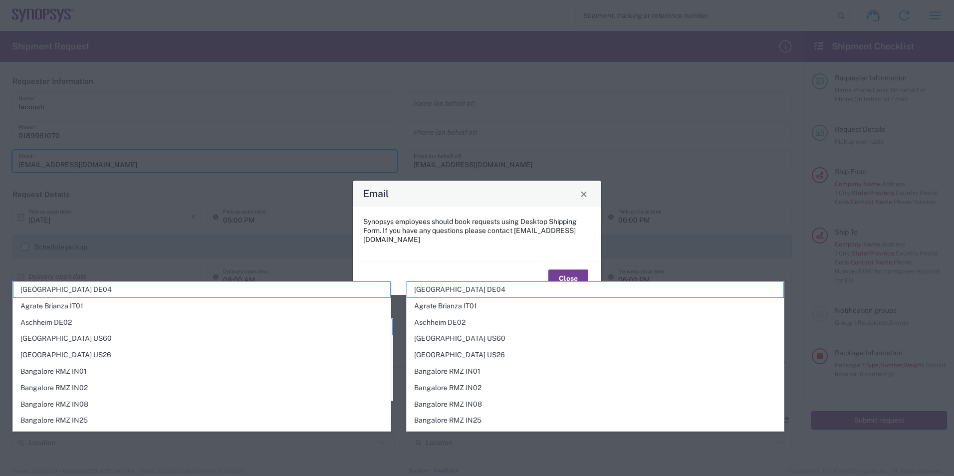
click at [569, 269] on button "Close" at bounding box center [568, 278] width 40 height 18
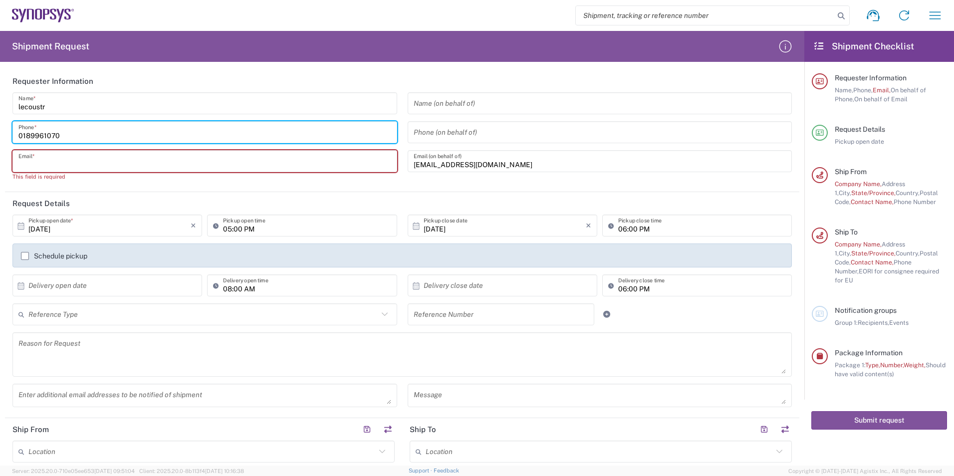
drag, startPoint x: 111, startPoint y: 131, endPoint x: -20, endPoint y: 131, distance: 131.2
click at [0, 131] on html "Shipment request Shipment tracking Employee non-product shipment request My shi…" at bounding box center [477, 238] width 954 height 476
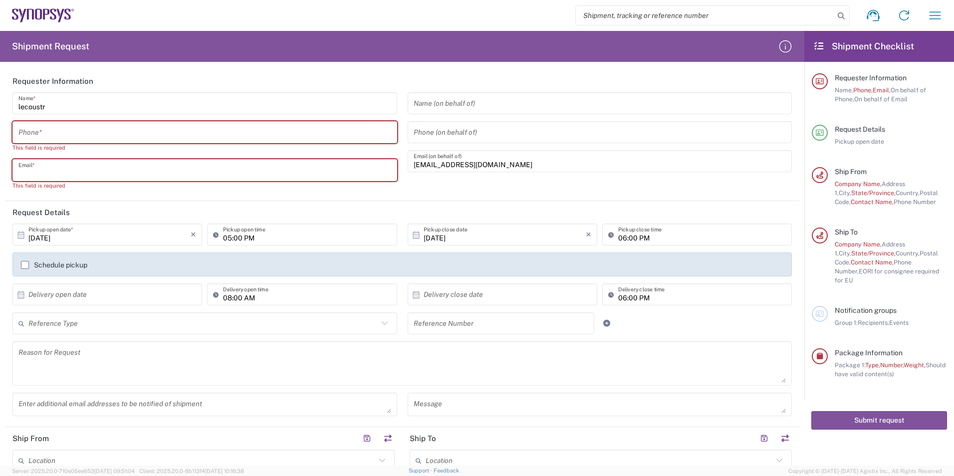
click at [222, 165] on input "text" at bounding box center [204, 170] width 373 height 17
type input "[EMAIL_ADDRESS][DOMAIN_NAME]"
type input "0189961070"
type input "Select"
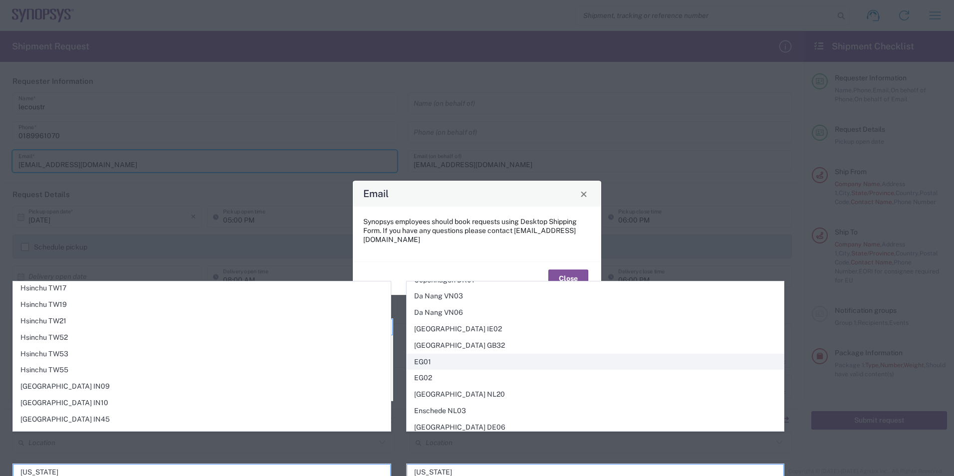
scroll to position [898, 0]
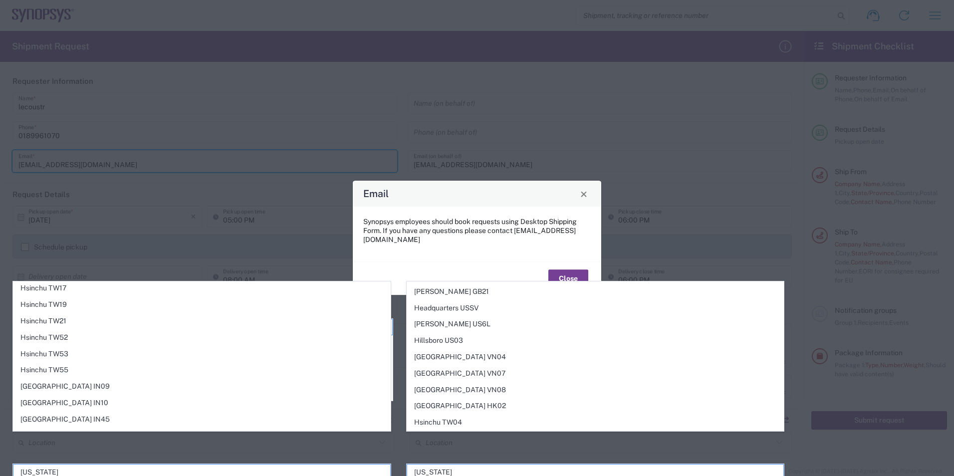
click at [567, 269] on button "Close" at bounding box center [568, 278] width 40 height 18
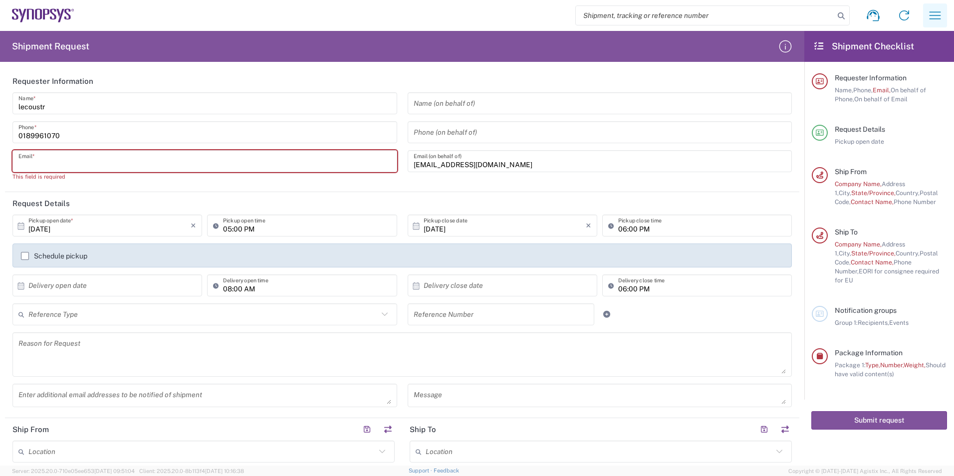
click at [933, 6] on button "button" at bounding box center [935, 15] width 24 height 24
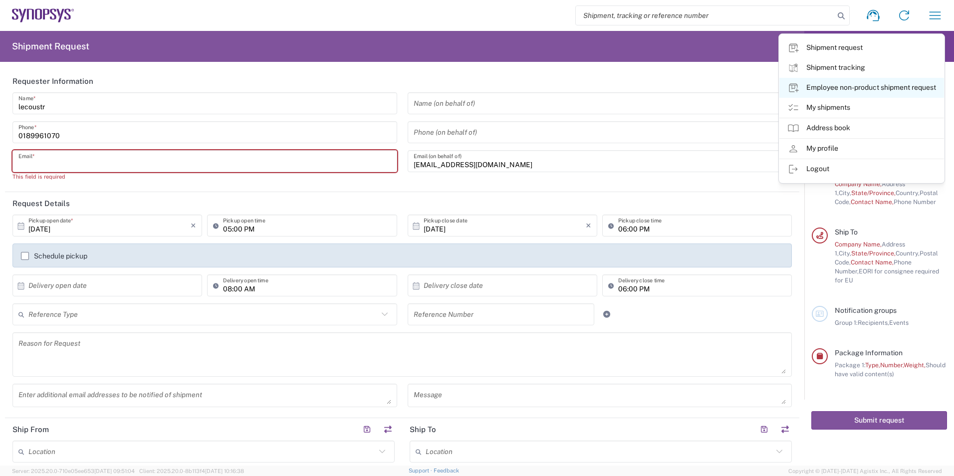
click at [846, 92] on link "Employee non-product shipment request" at bounding box center [861, 88] width 165 height 20
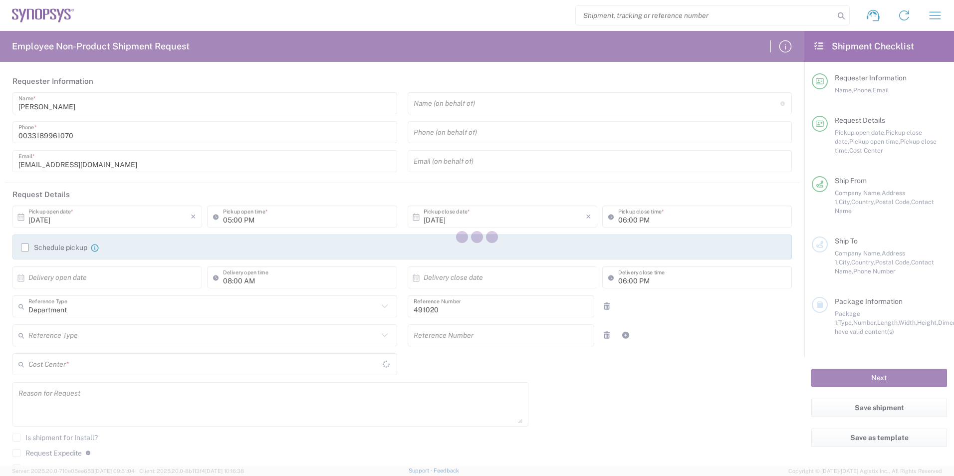
type input "FR65, SDG, M, ZebuOp 491020"
type input "Delivered at Place"
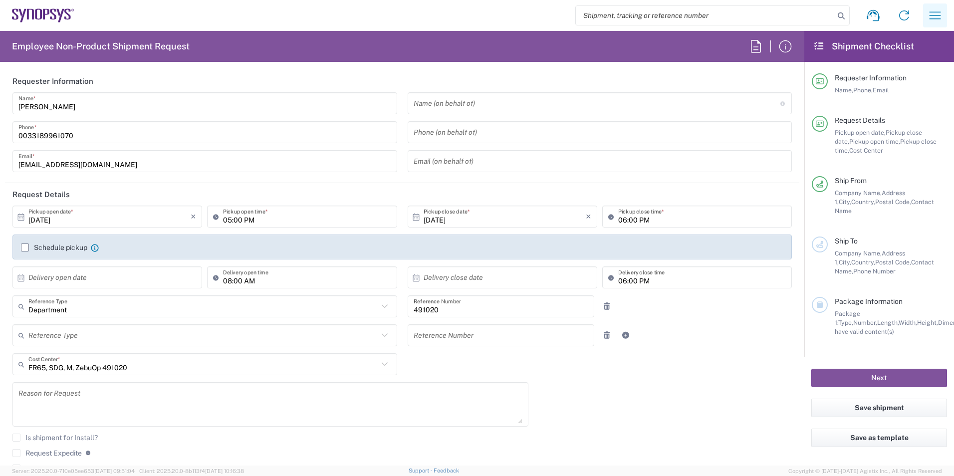
click at [933, 15] on icon "button" at bounding box center [935, 15] width 16 height 16
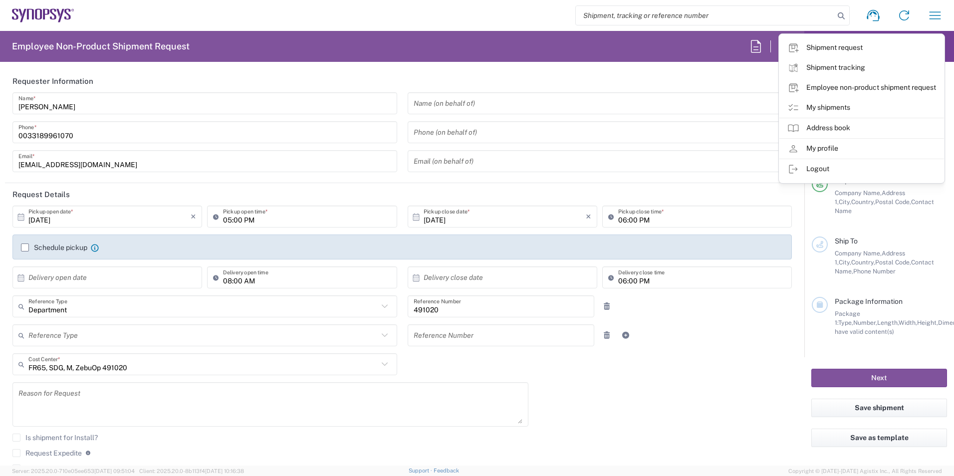
click at [240, 278] on input "08:00 AM" at bounding box center [307, 277] width 168 height 17
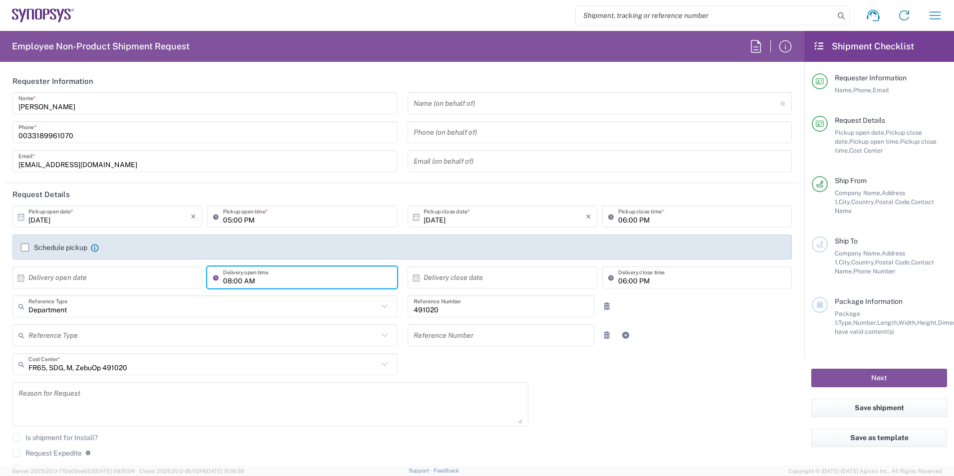
click at [254, 279] on input "08:00 AM" at bounding box center [307, 277] width 168 height 17
click at [575, 367] on div "10/01/2025 × Pickup open date * Cancel Apply 05:00 PM Pickup open time * 10/01/…" at bounding box center [402, 358] width 790 height 304
click at [383, 368] on icon at bounding box center [384, 364] width 13 height 13
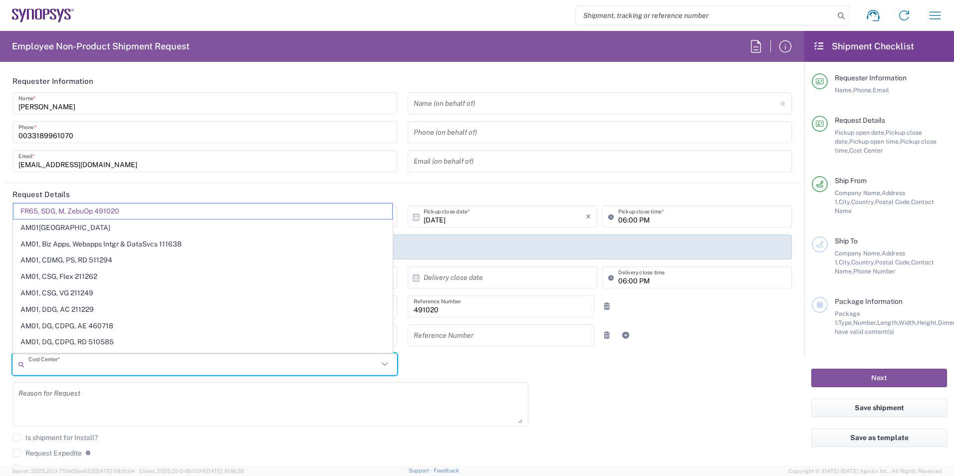
click at [383, 368] on icon at bounding box center [384, 364] width 13 height 13
click at [509, 370] on div "10/01/2025 × Pickup open date * Cancel Apply 05:00 PM Pickup open time * 10/01/…" at bounding box center [402, 358] width 790 height 304
type input "FR65, SDG, M, ZebuOp 491020"
